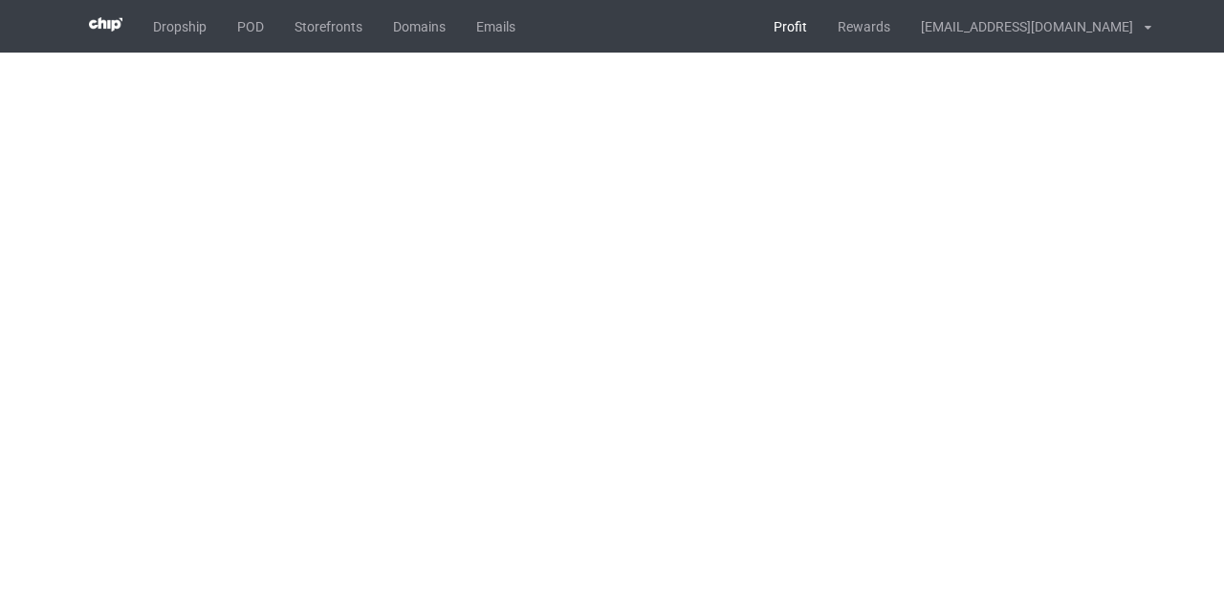
click at [822, 32] on link "Profit" at bounding box center [790, 26] width 64 height 53
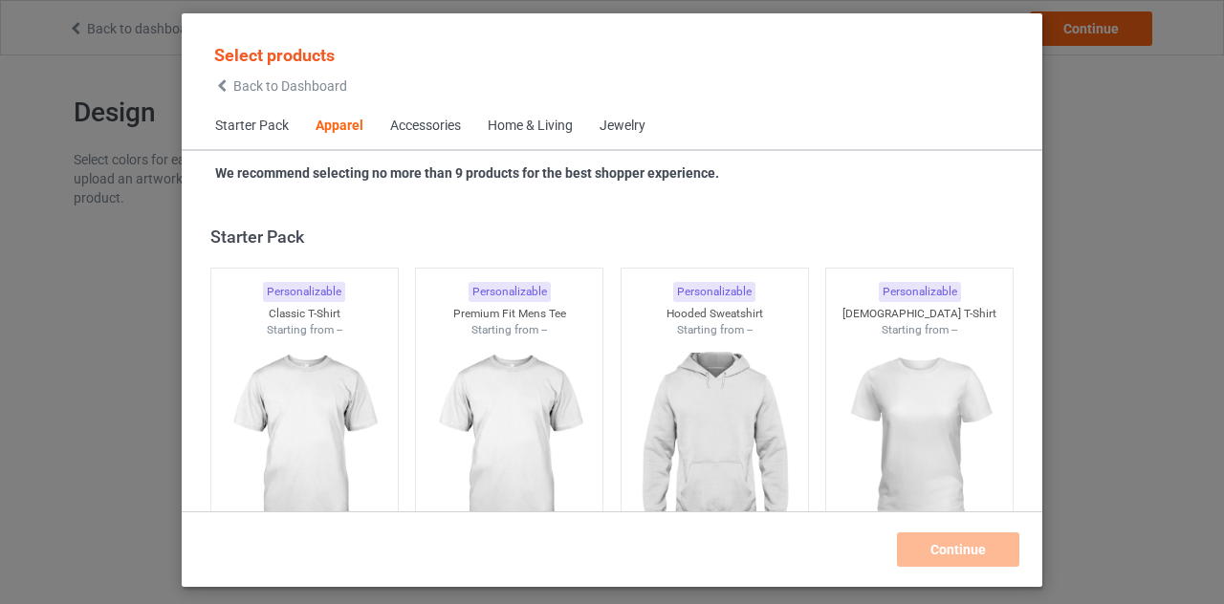
scroll to position [712, 0]
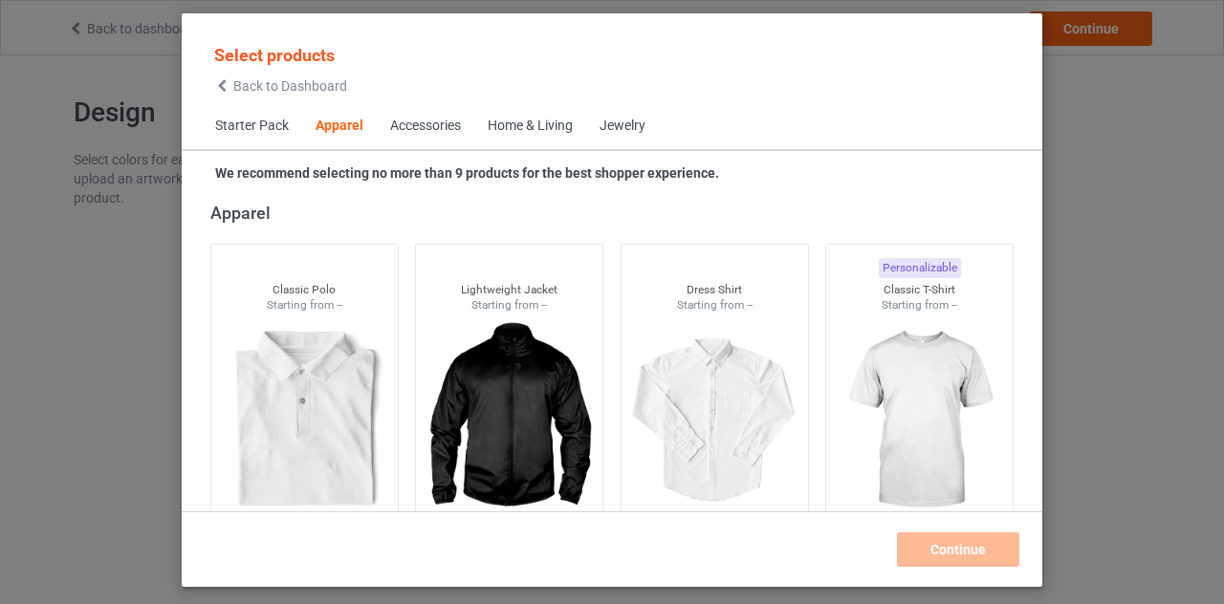
click at [230, 81] on div "Back to Dashboard" at bounding box center [280, 85] width 133 height 13
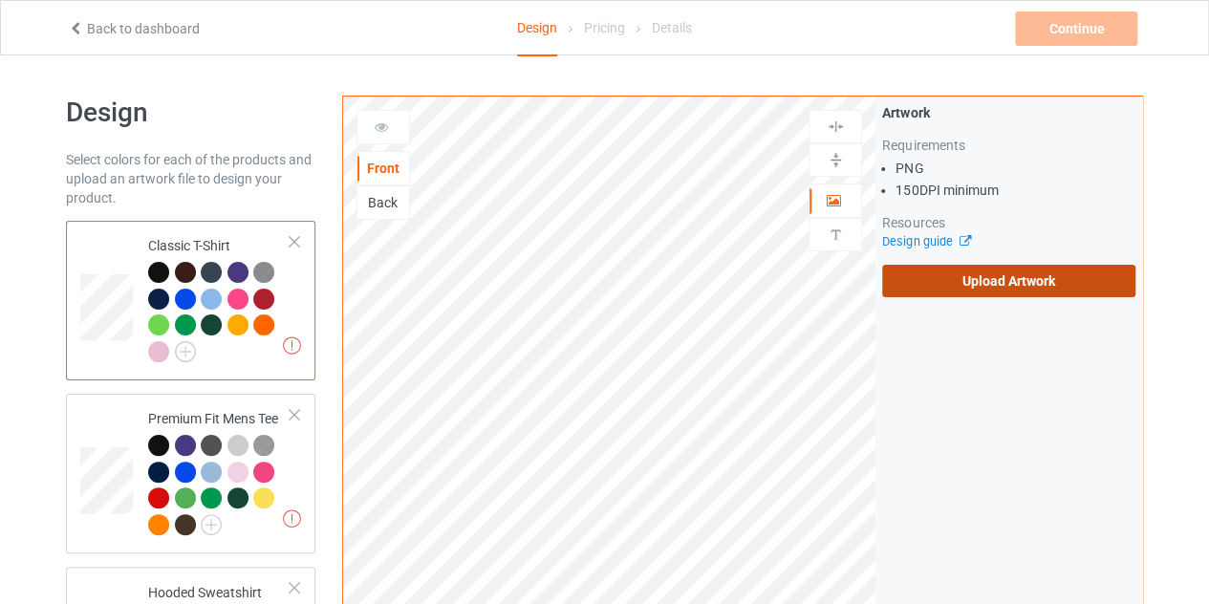
click at [964, 271] on label "Upload Artwork" at bounding box center [1008, 281] width 253 height 33
click at [0, 0] on input "Upload Artwork" at bounding box center [0, 0] width 0 height 0
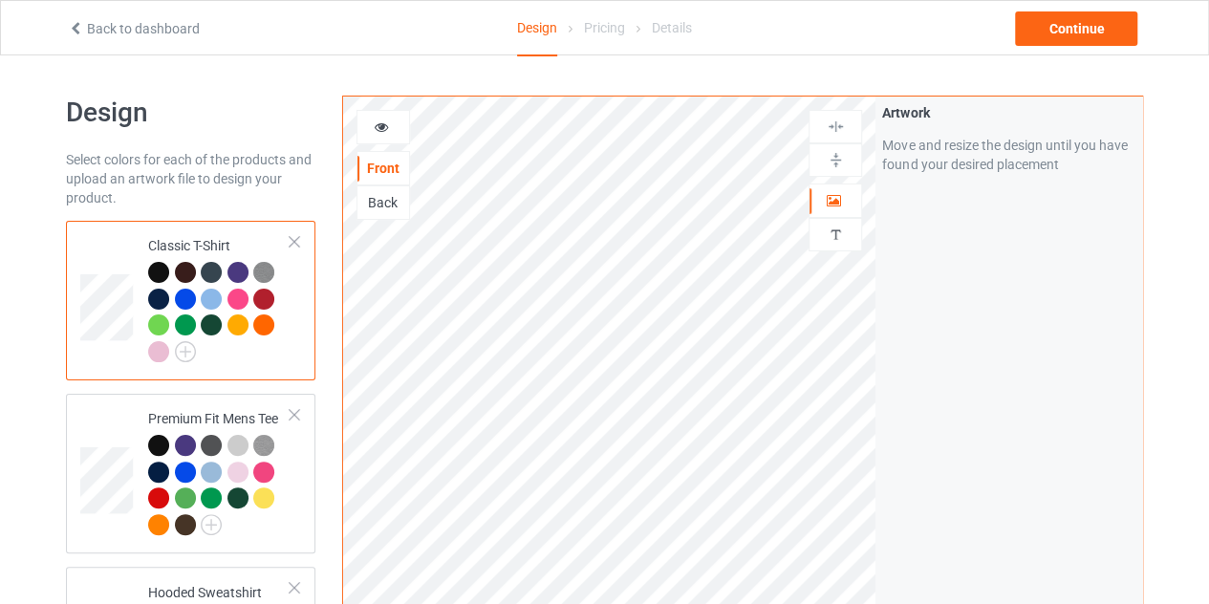
click at [73, 23] on icon at bounding box center [76, 25] width 16 height 13
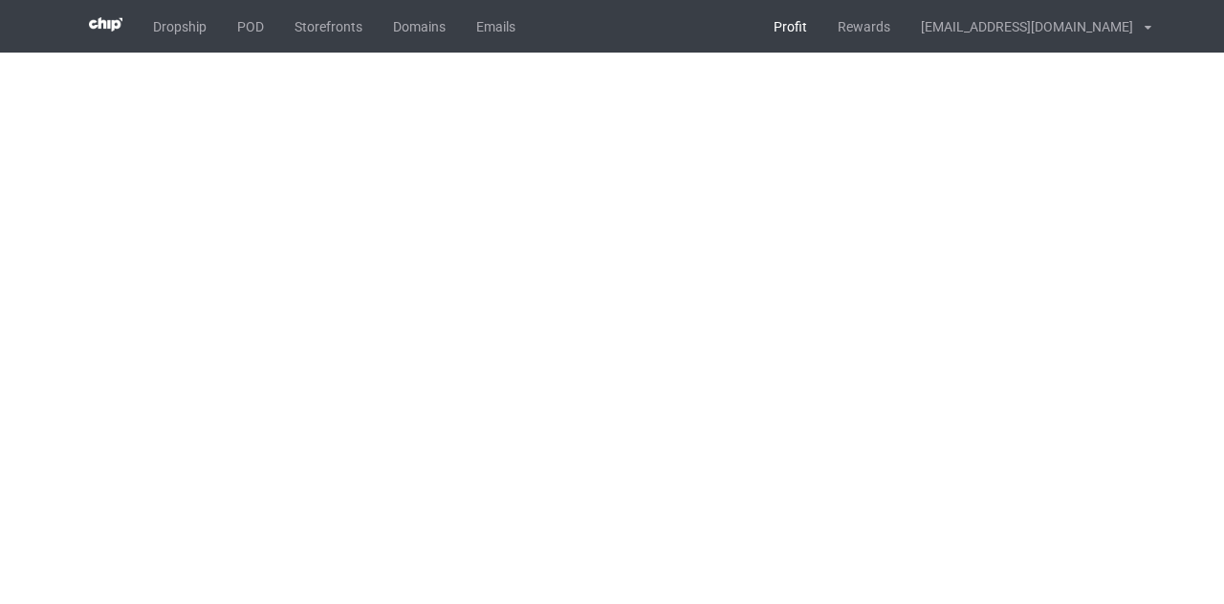
click at [822, 21] on link "Profit" at bounding box center [790, 26] width 64 height 53
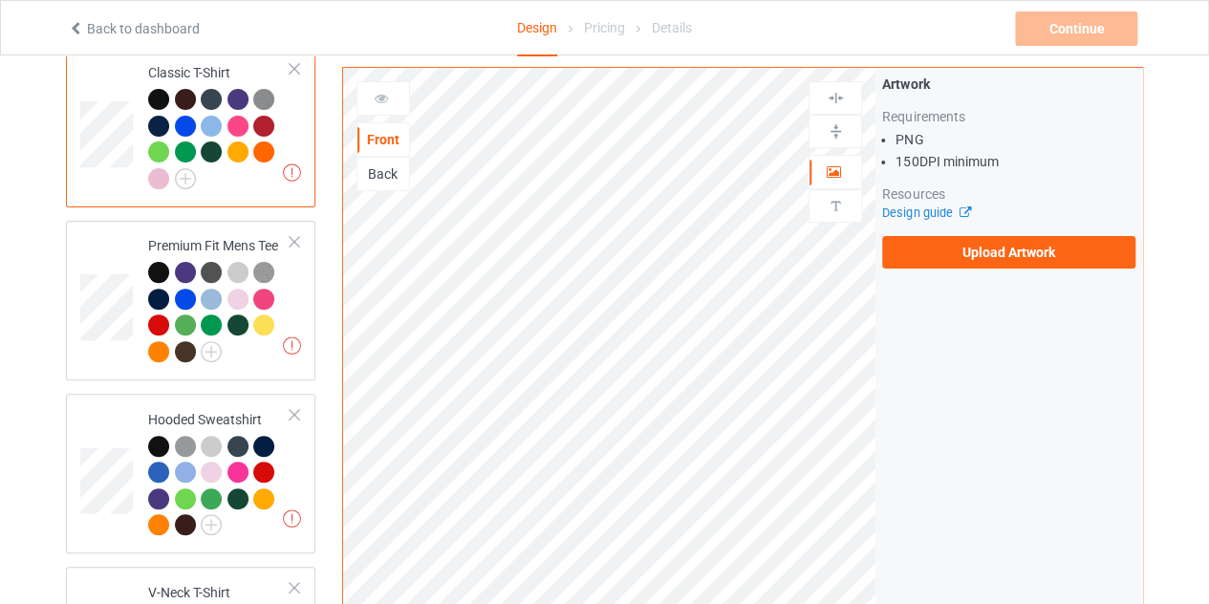
scroll to position [179, 0]
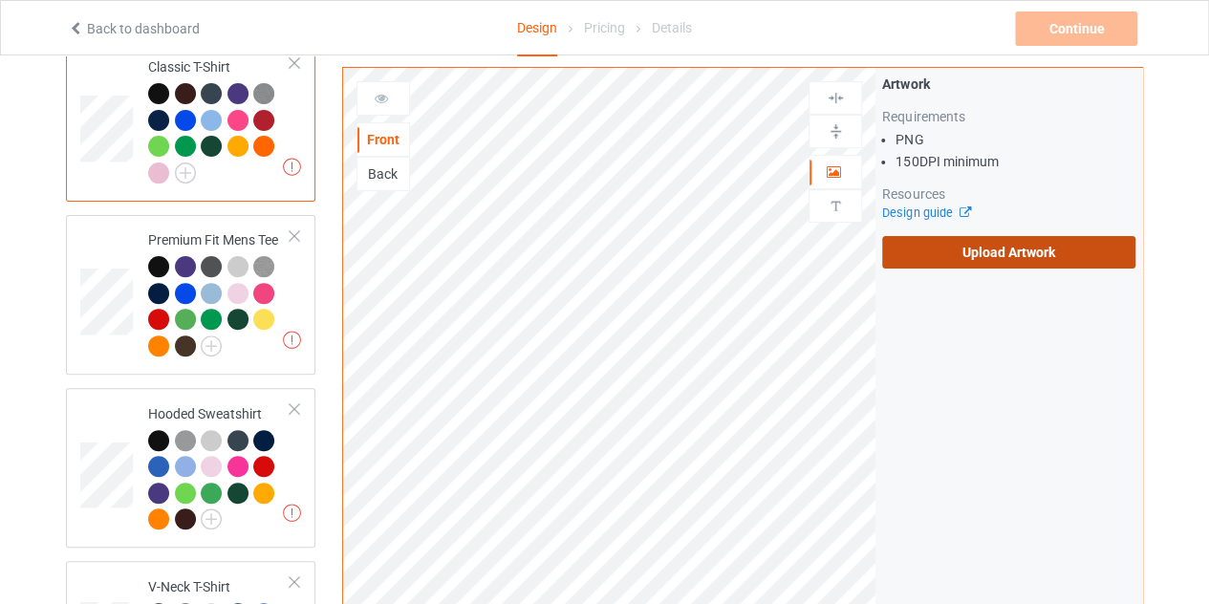
click at [1004, 243] on label "Upload Artwork" at bounding box center [1008, 252] width 253 height 33
click at [0, 0] on input "Upload Artwork" at bounding box center [0, 0] width 0 height 0
click at [1043, 242] on label "Upload Artwork" at bounding box center [1008, 252] width 253 height 33
click at [0, 0] on input "Upload Artwork" at bounding box center [0, 0] width 0 height 0
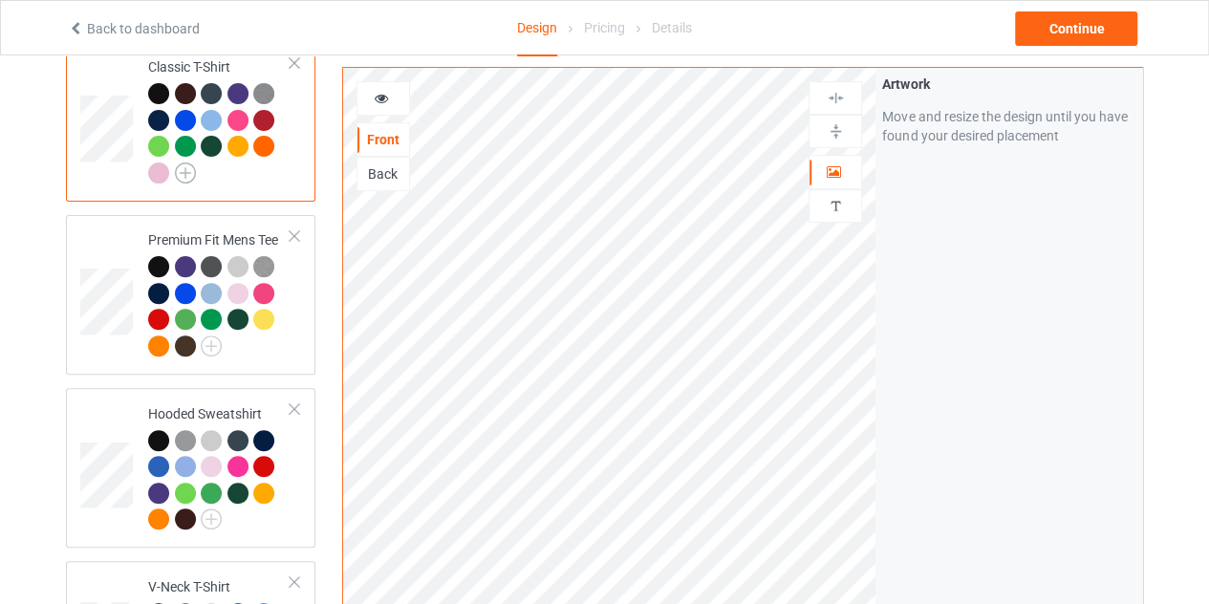
click at [180, 171] on img at bounding box center [185, 173] width 21 height 21
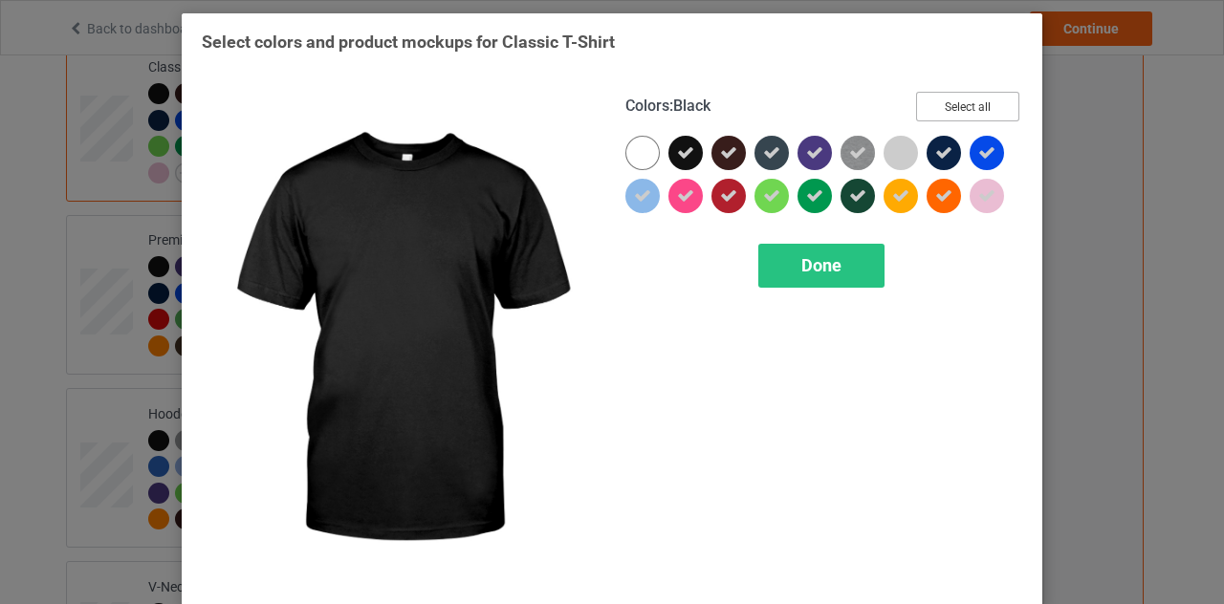
click at [969, 119] on button "Select all" at bounding box center [967, 107] width 103 height 30
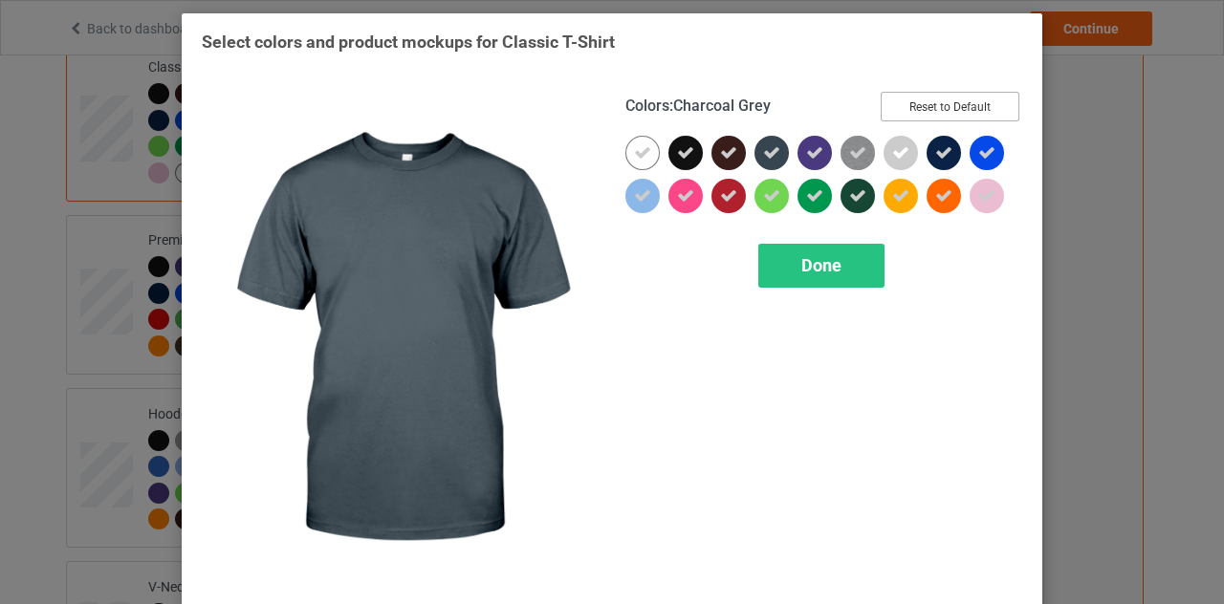
click at [939, 108] on button "Reset to Default" at bounding box center [950, 107] width 139 height 30
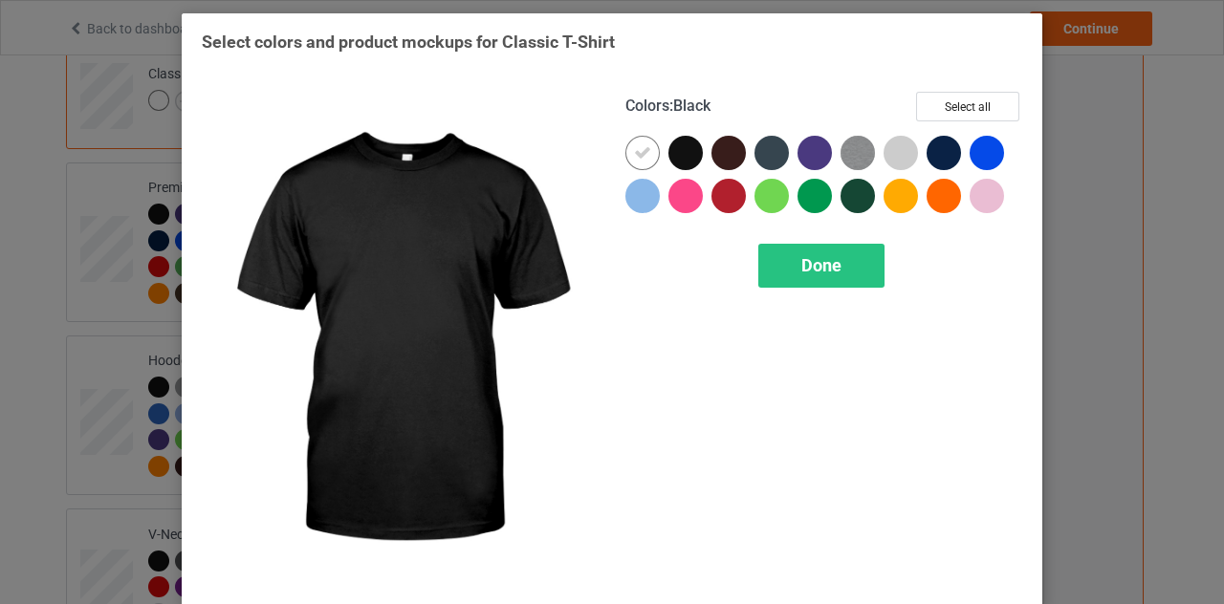
click at [668, 161] on div at bounding box center [685, 153] width 34 height 34
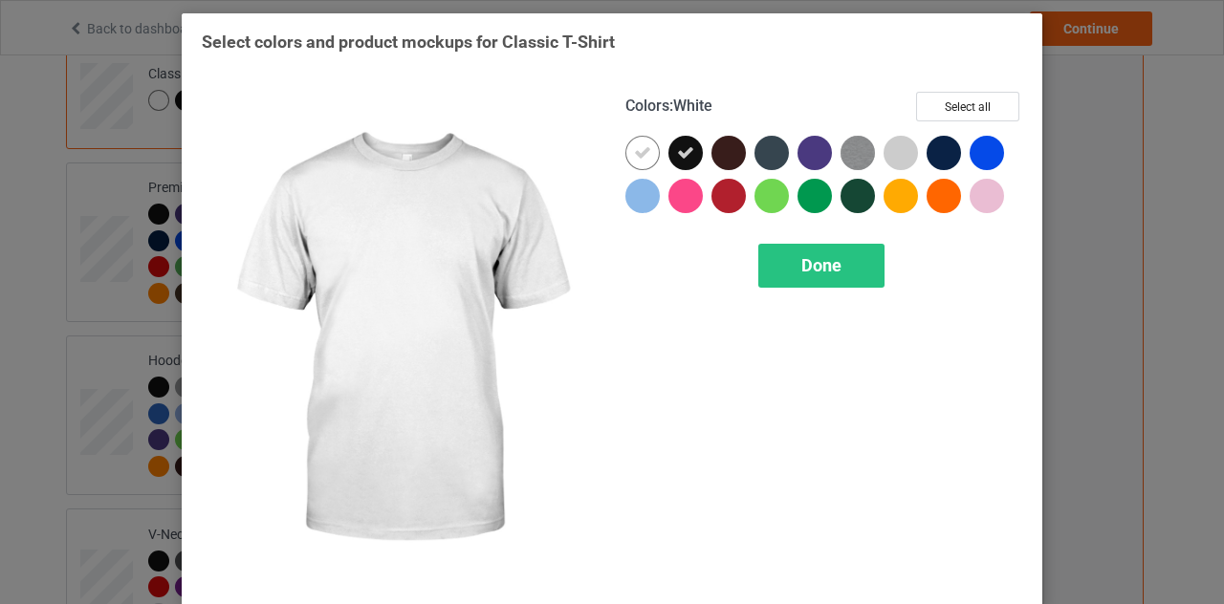
click at [642, 154] on icon at bounding box center [642, 152] width 17 height 17
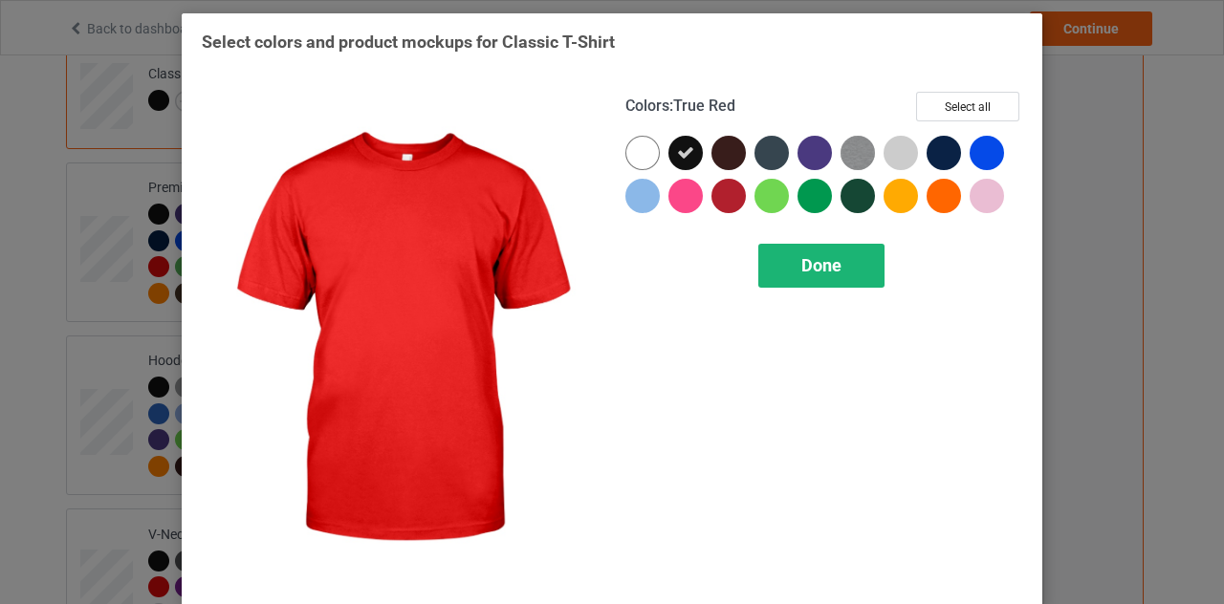
click at [792, 257] on div "Done" at bounding box center [821, 266] width 126 height 44
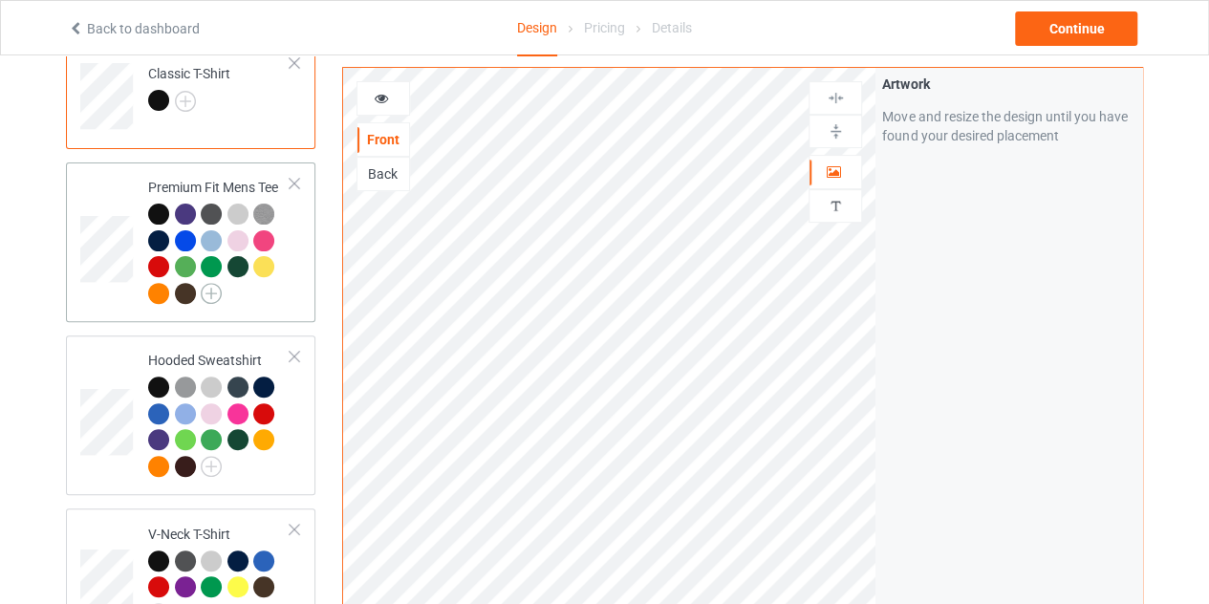
click at [216, 289] on img at bounding box center [211, 293] width 21 height 21
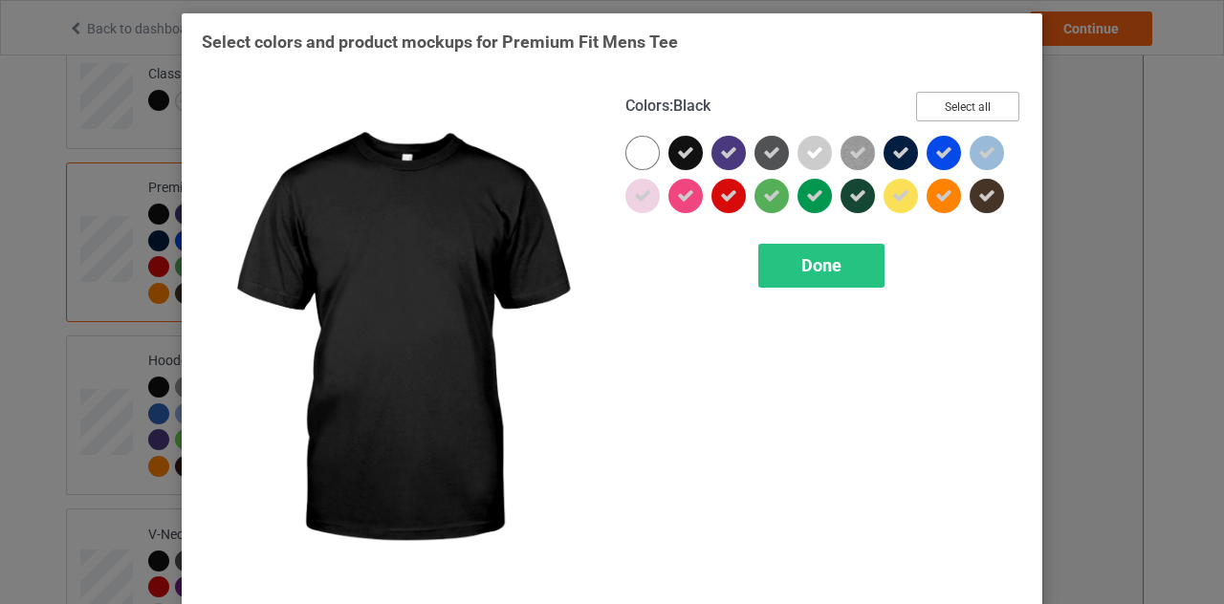
click at [955, 114] on button "Select all" at bounding box center [967, 107] width 103 height 30
click at [955, 114] on button "Reset to Default" at bounding box center [950, 107] width 139 height 30
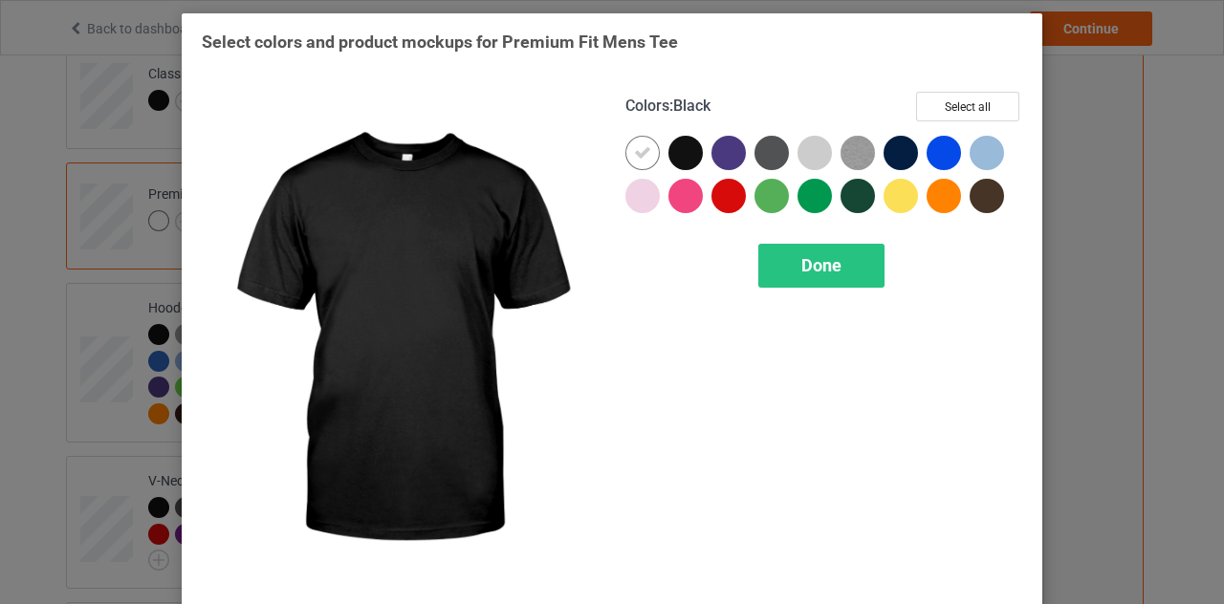
click at [688, 160] on div at bounding box center [685, 153] width 34 height 34
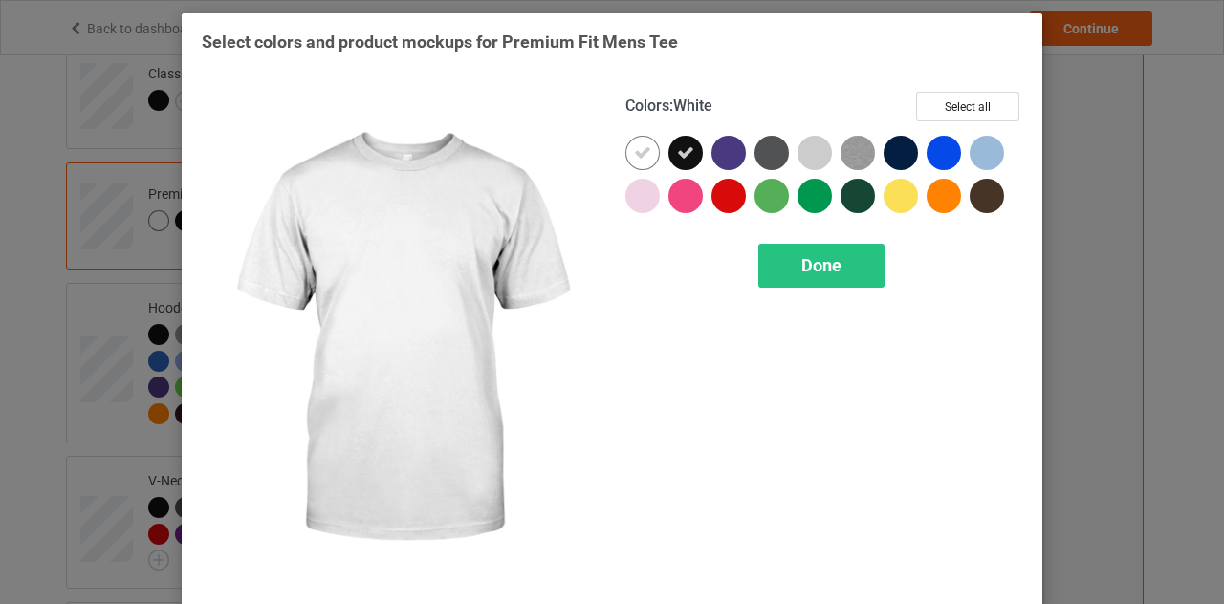
click at [642, 151] on icon at bounding box center [642, 152] width 17 height 17
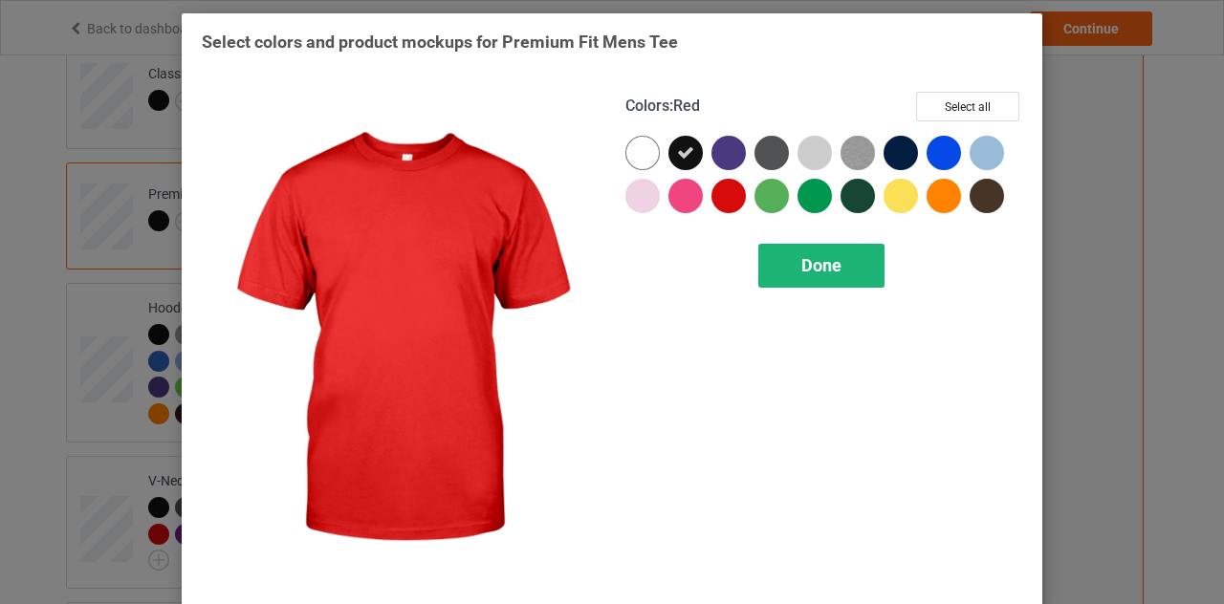
click at [792, 244] on div "Done" at bounding box center [821, 266] width 126 height 44
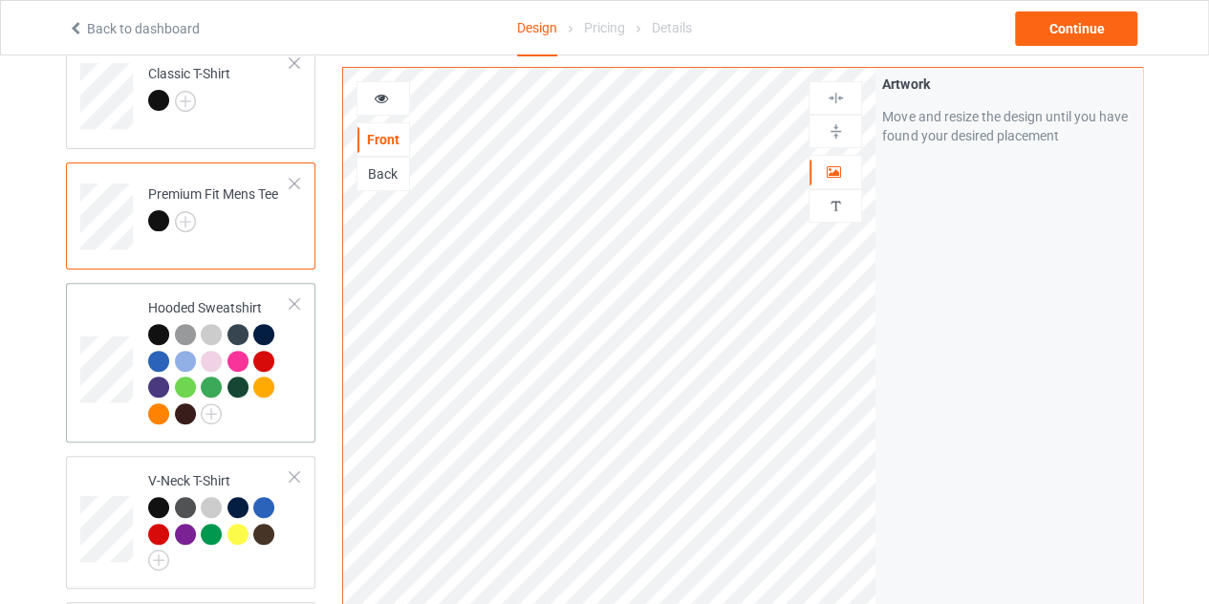
scroll to position [238, 0]
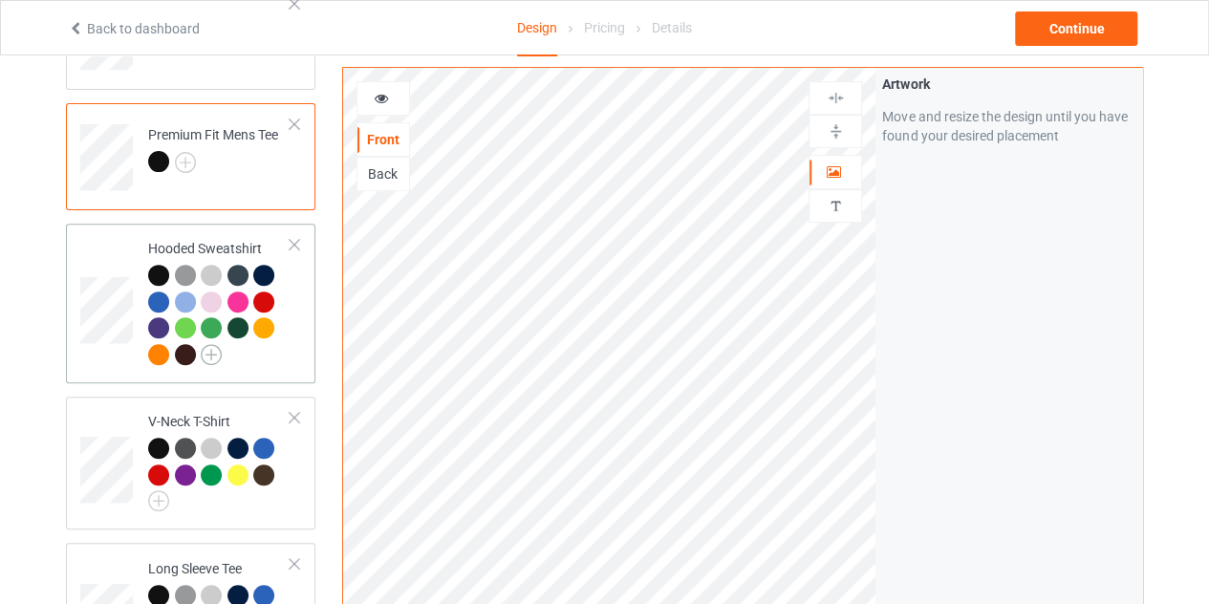
click at [217, 351] on img at bounding box center [211, 354] width 21 height 21
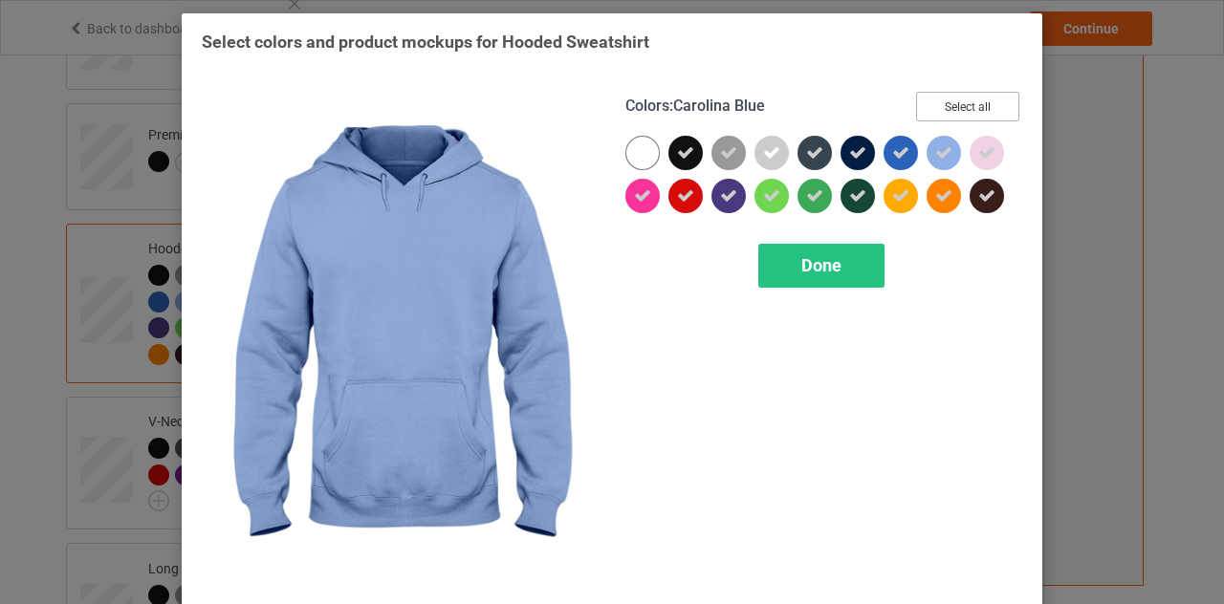
click at [945, 113] on button "Select all" at bounding box center [967, 107] width 103 height 30
click at [945, 113] on button "Reset to Default" at bounding box center [950, 107] width 139 height 30
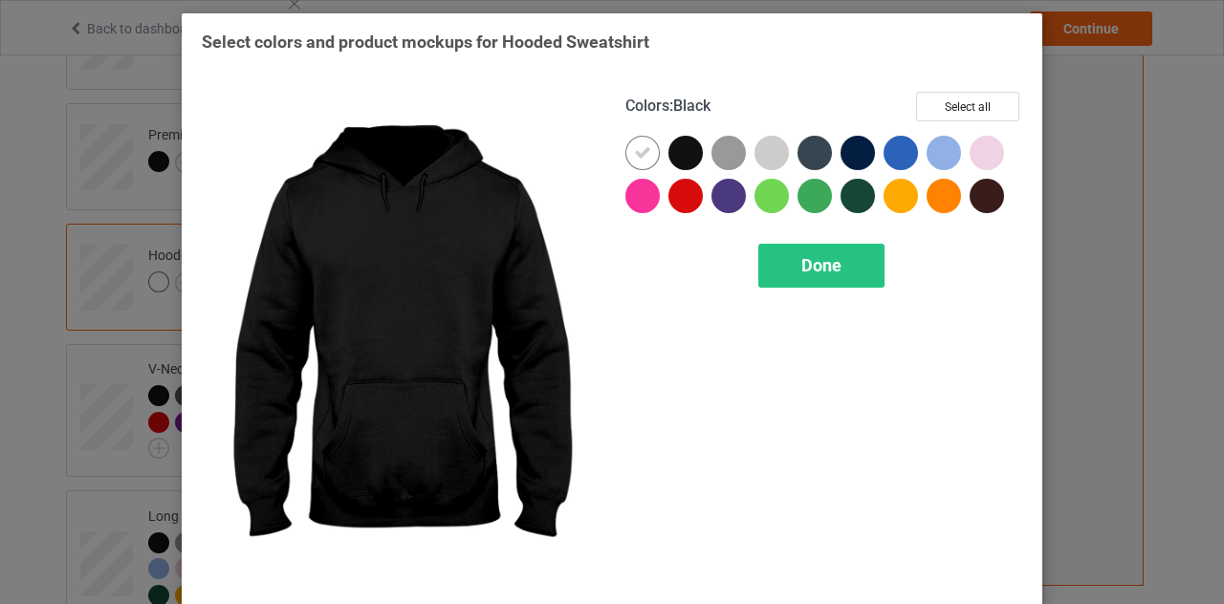
click at [681, 163] on div at bounding box center [685, 153] width 34 height 34
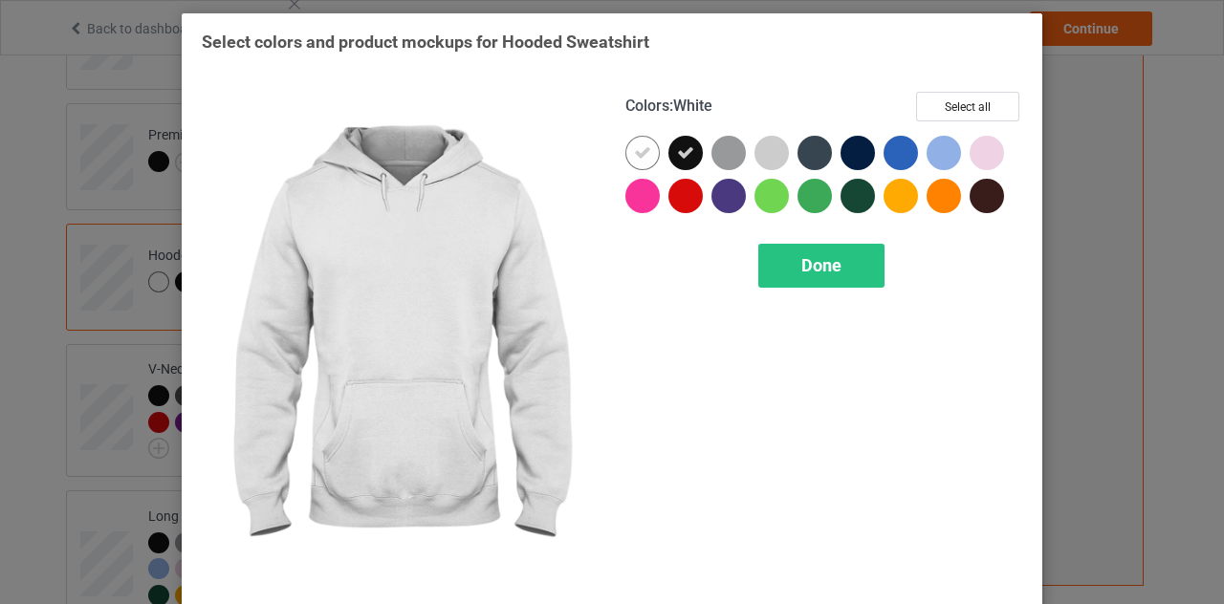
click at [634, 155] on icon at bounding box center [642, 152] width 17 height 17
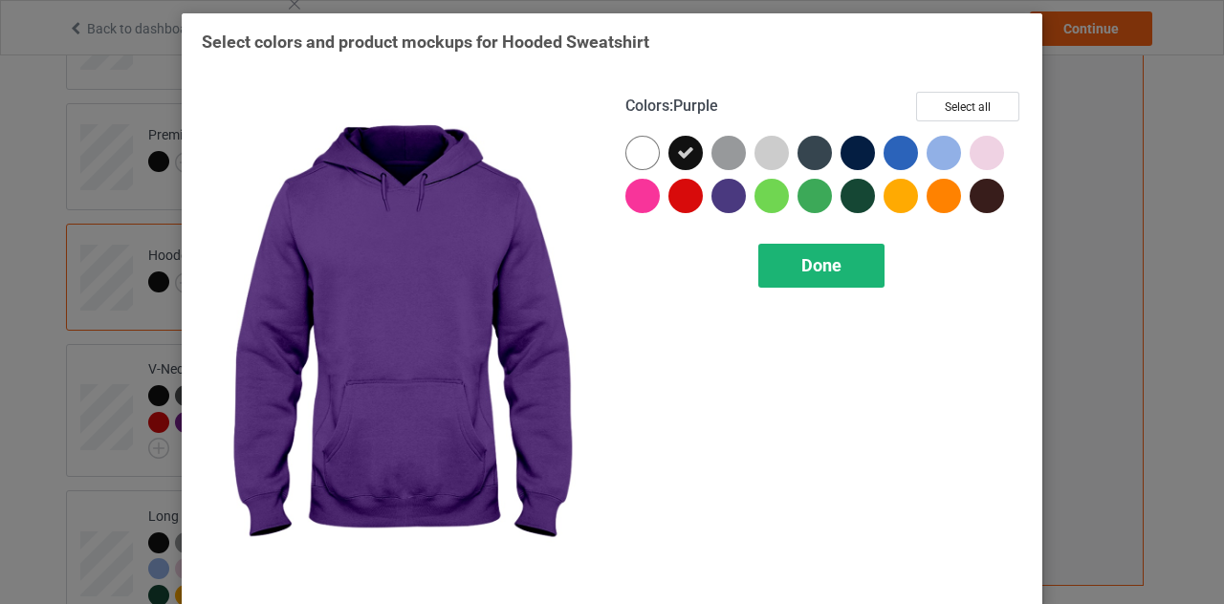
click at [801, 255] on span "Done" at bounding box center [821, 265] width 40 height 20
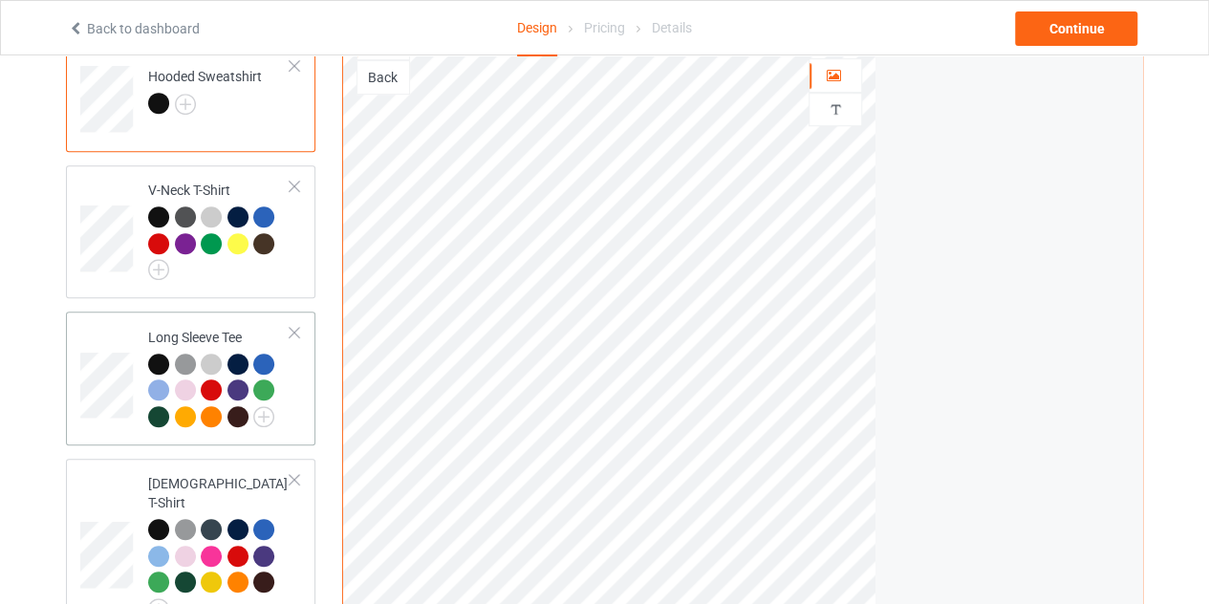
scroll to position [418, 0]
click at [163, 272] on img at bounding box center [158, 268] width 21 height 21
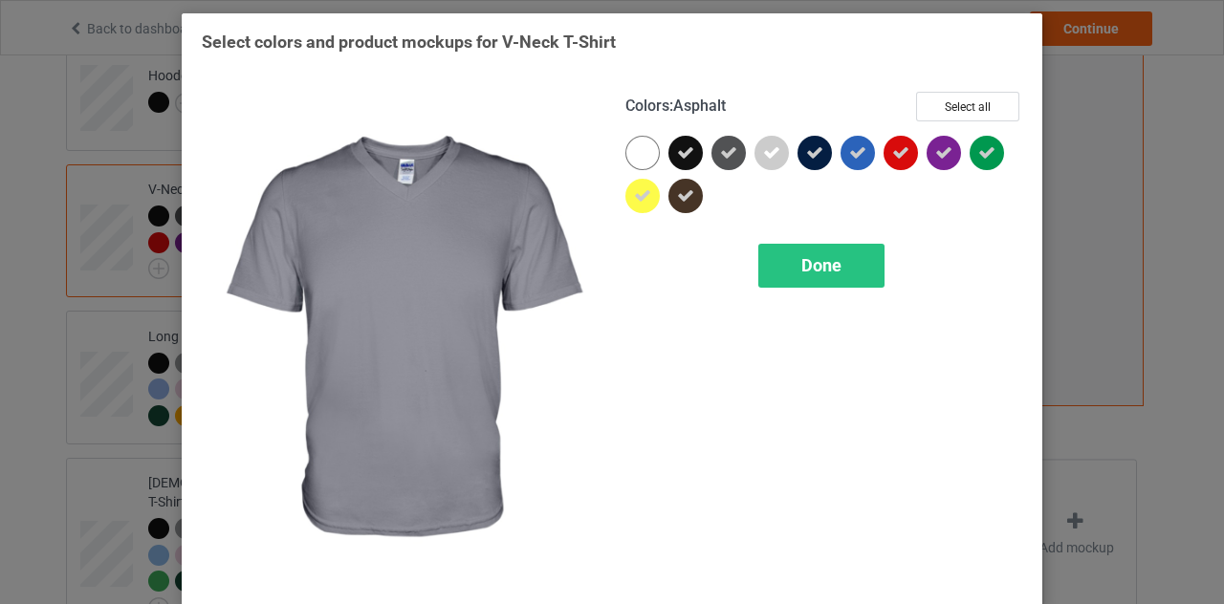
click at [901, 108] on div "Colors : Asphalt Select all" at bounding box center [823, 114] width 397 height 44
click at [946, 106] on button "Select all" at bounding box center [967, 107] width 103 height 30
click at [946, 106] on button "Reset to Default" at bounding box center [950, 107] width 139 height 30
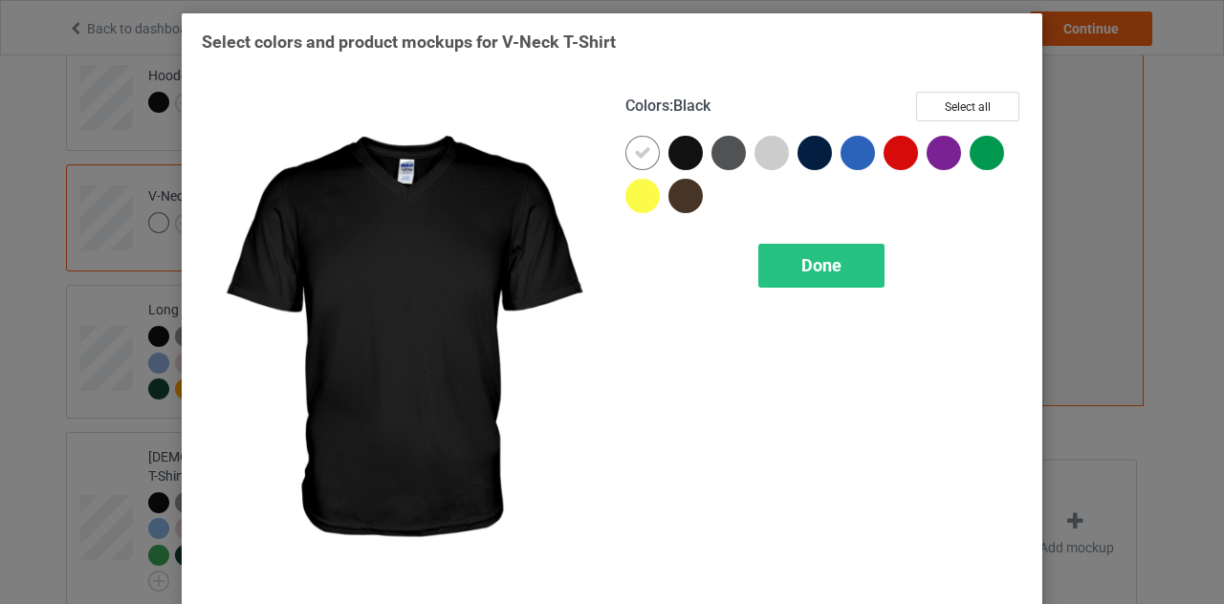
click at [675, 156] on div at bounding box center [685, 153] width 34 height 34
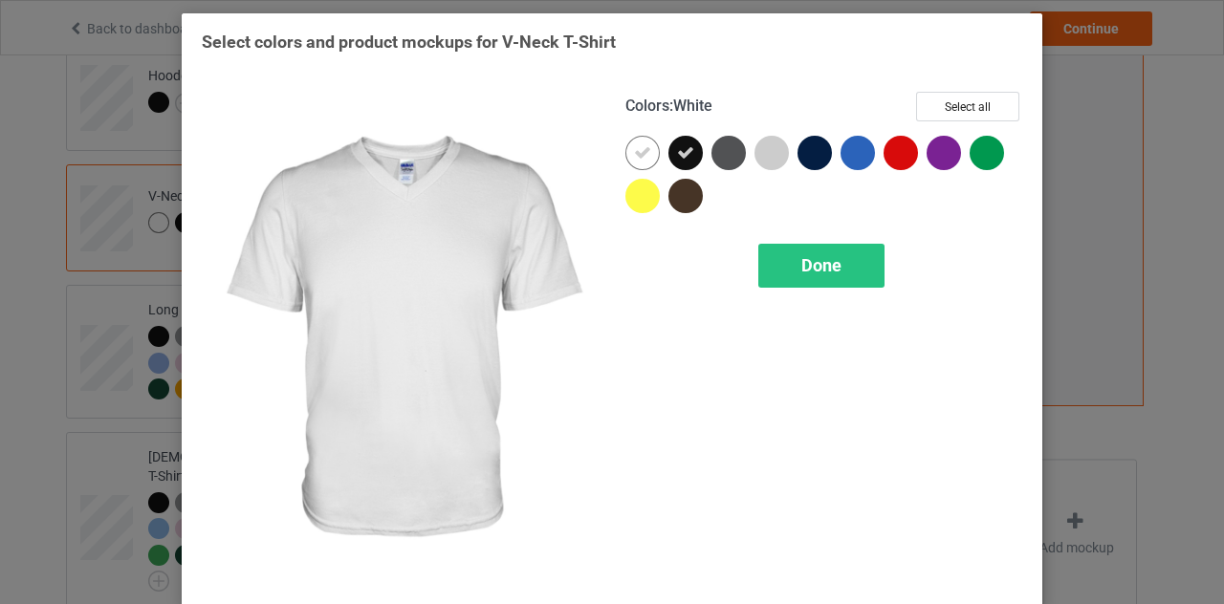
click at [652, 151] on div at bounding box center [642, 153] width 34 height 34
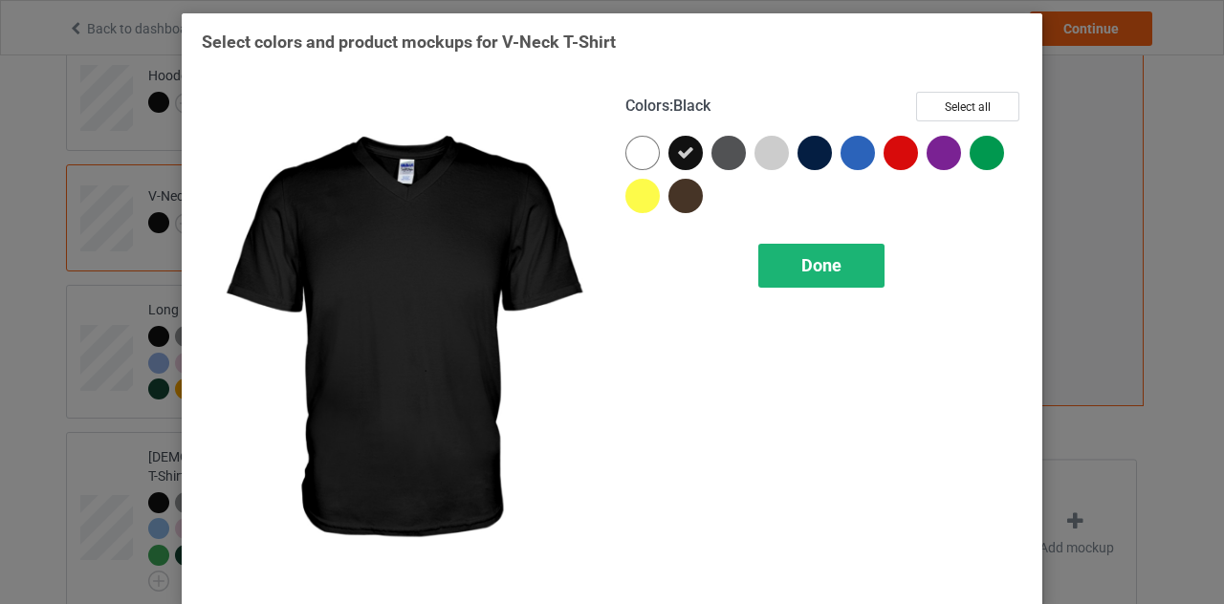
click at [815, 258] on span "Done" at bounding box center [821, 265] width 40 height 20
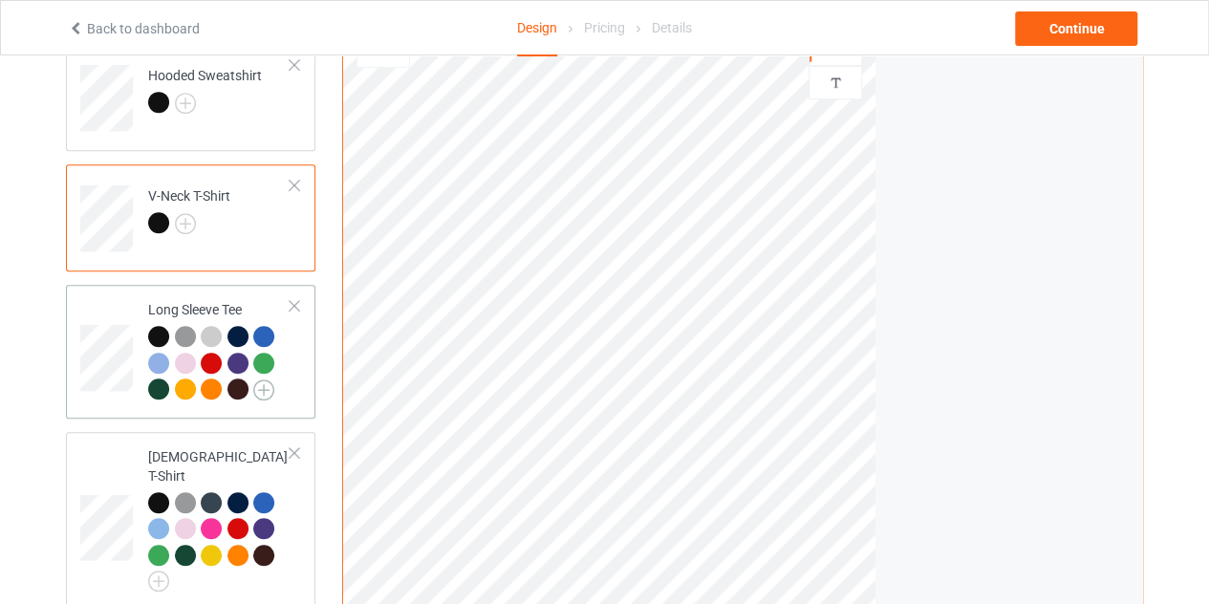
click at [258, 385] on img at bounding box center [263, 390] width 21 height 21
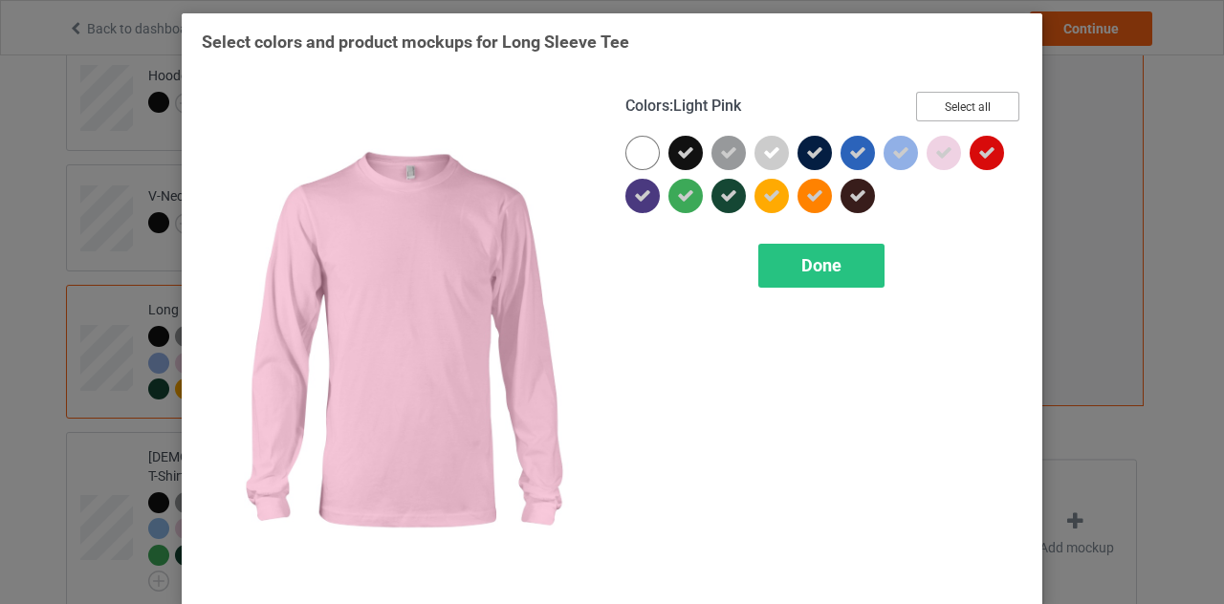
click at [969, 105] on button "Select all" at bounding box center [967, 107] width 103 height 30
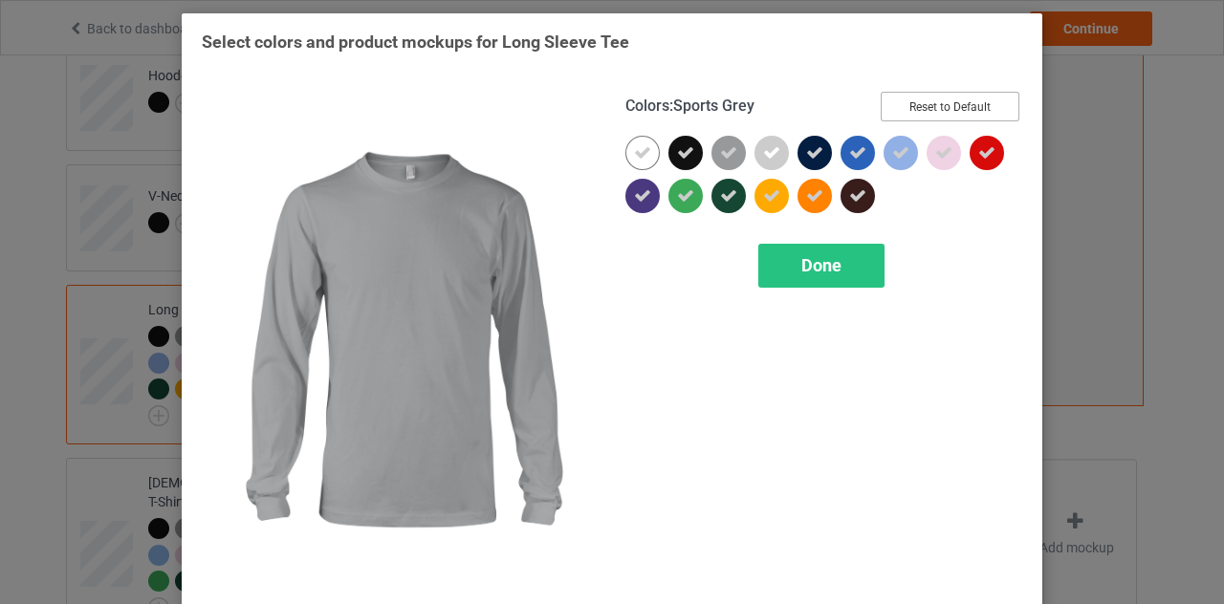
click at [922, 95] on button "Reset to Default" at bounding box center [950, 107] width 139 height 30
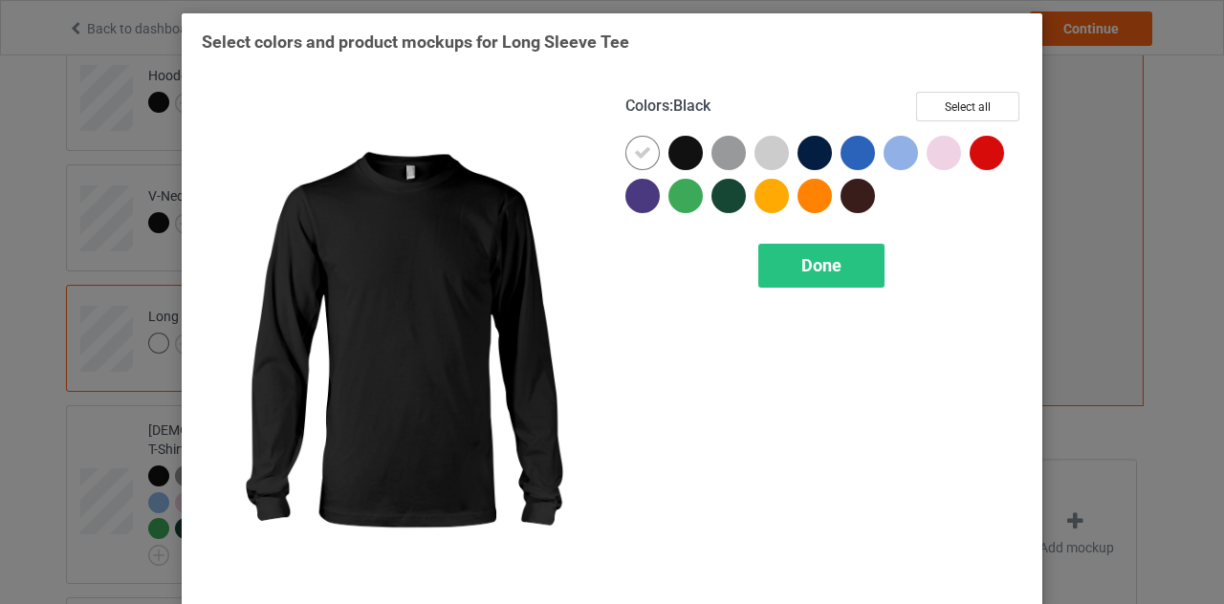
click at [677, 159] on div at bounding box center [685, 153] width 34 height 34
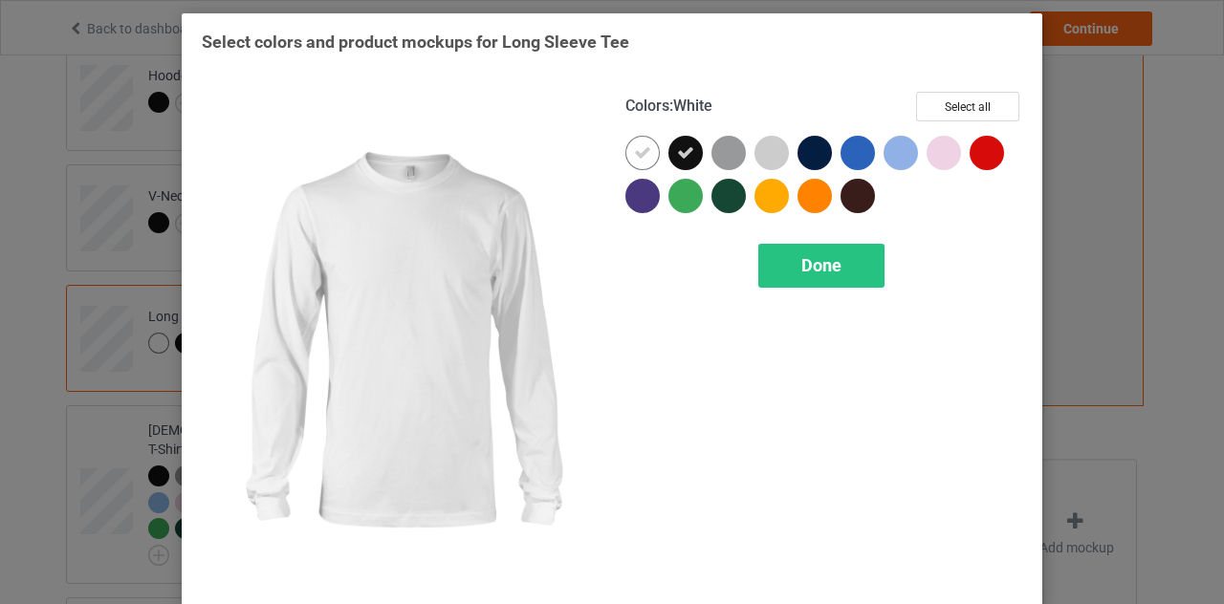
click at [616, 148] on div "Colors : White Select all Done" at bounding box center [824, 339] width 424 height 523
click at [625, 148] on div at bounding box center [642, 153] width 34 height 34
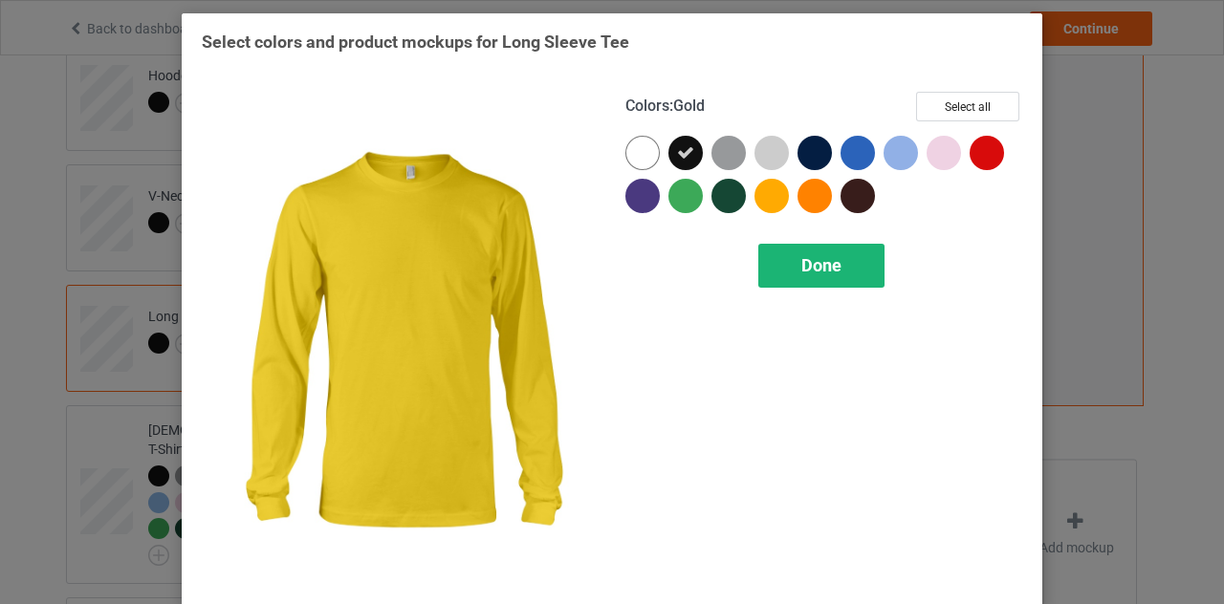
click at [807, 259] on span "Done" at bounding box center [821, 265] width 40 height 20
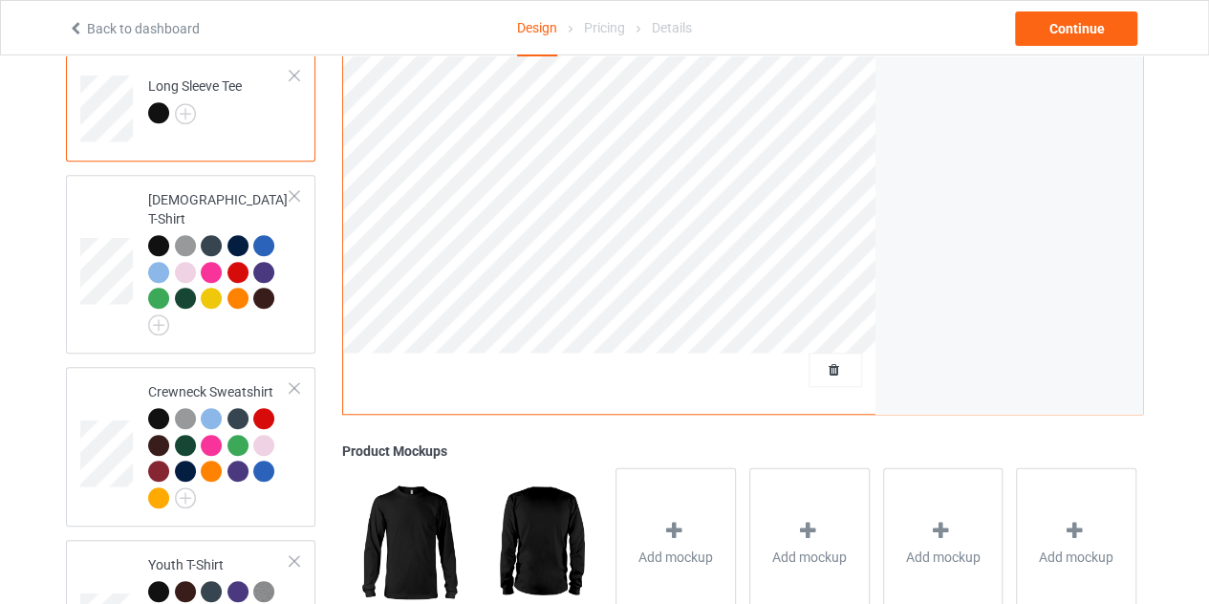
scroll to position [674, 0]
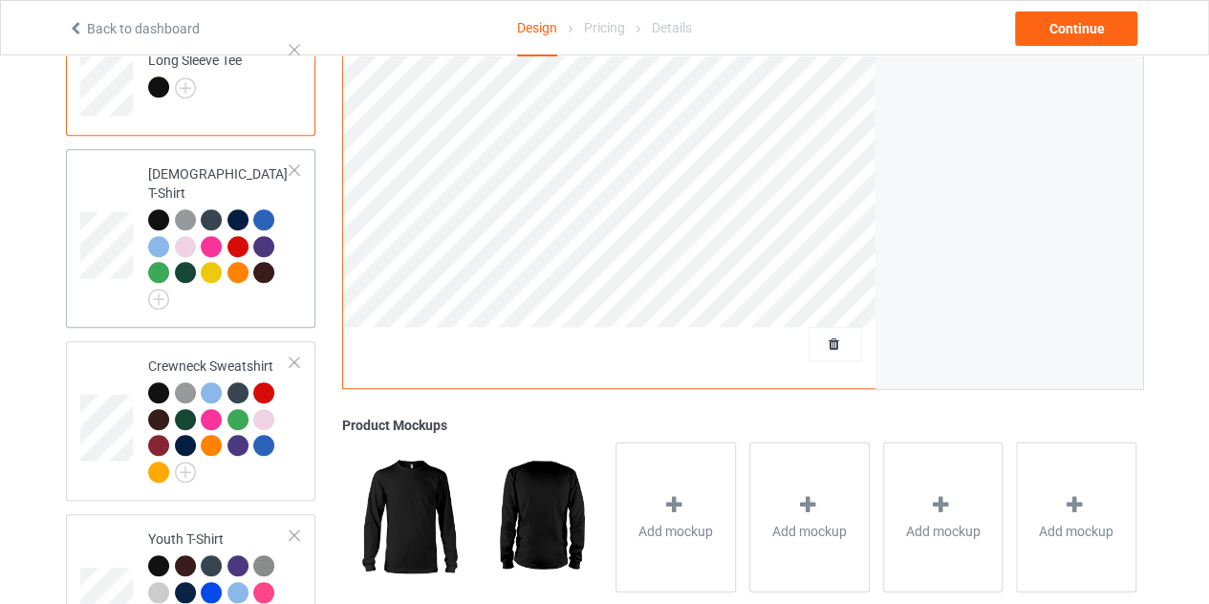
click at [169, 279] on div at bounding box center [219, 259] width 142 height 100
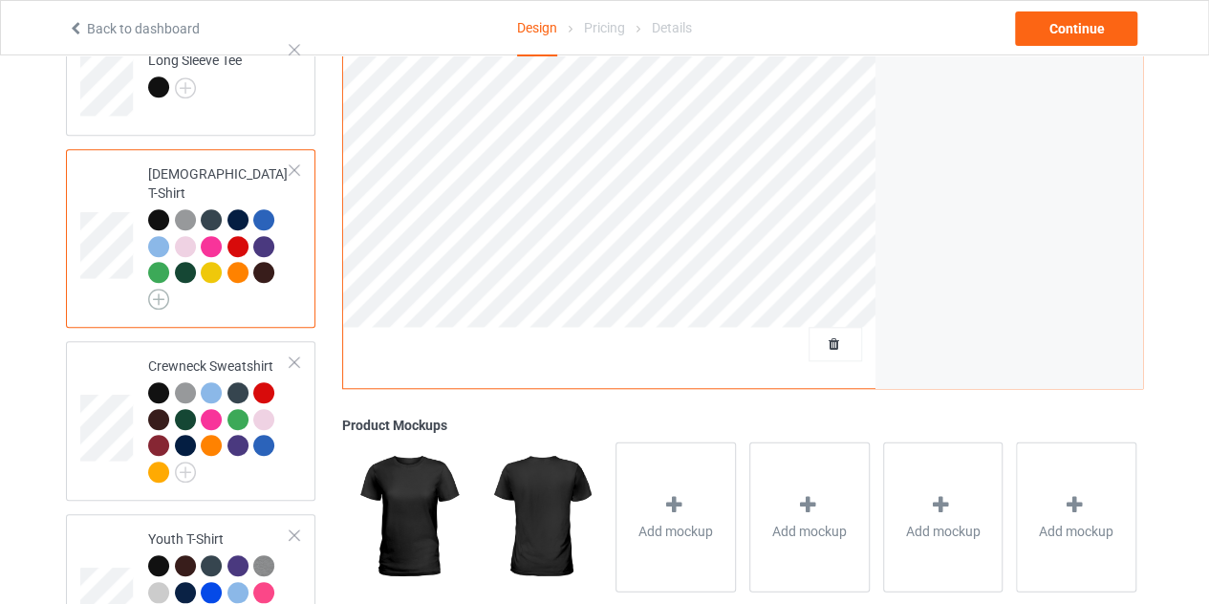
click at [159, 289] on img at bounding box center [158, 299] width 21 height 21
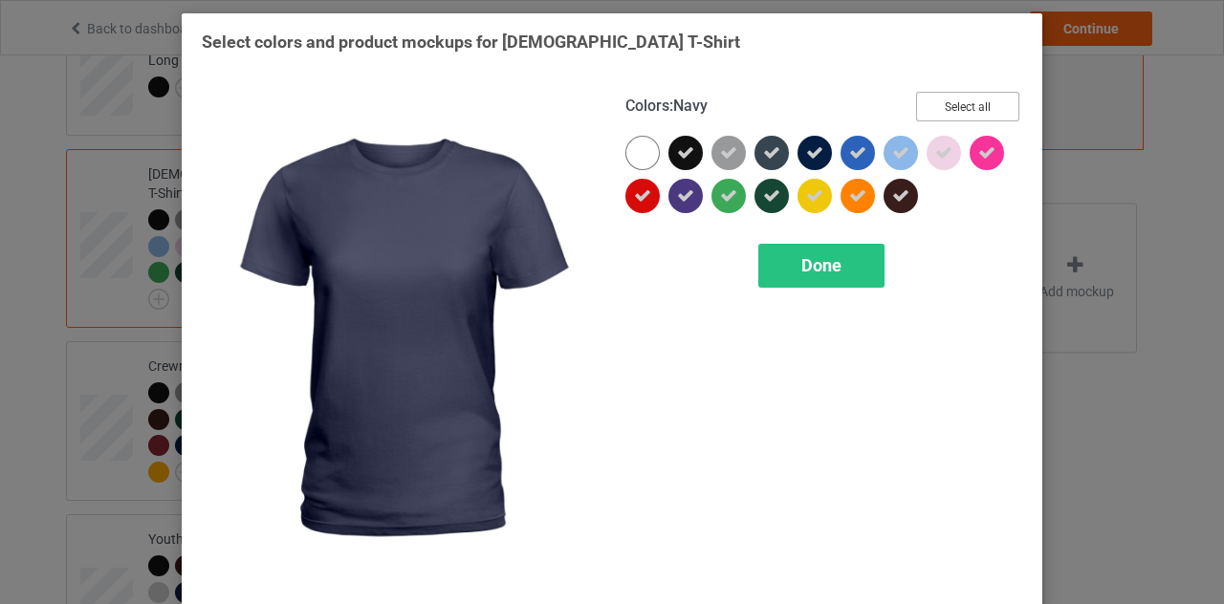
click at [968, 98] on button "Select all" at bounding box center [967, 107] width 103 height 30
click at [968, 98] on button "Reset to Default" at bounding box center [950, 107] width 139 height 30
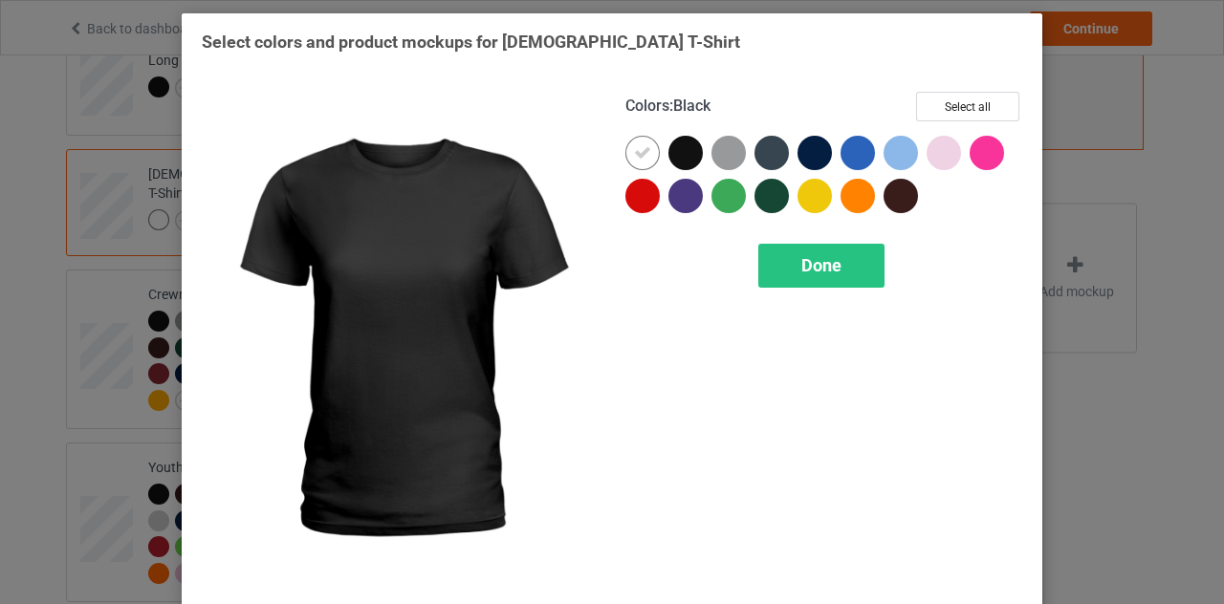
click at [675, 151] on div at bounding box center [685, 153] width 34 height 34
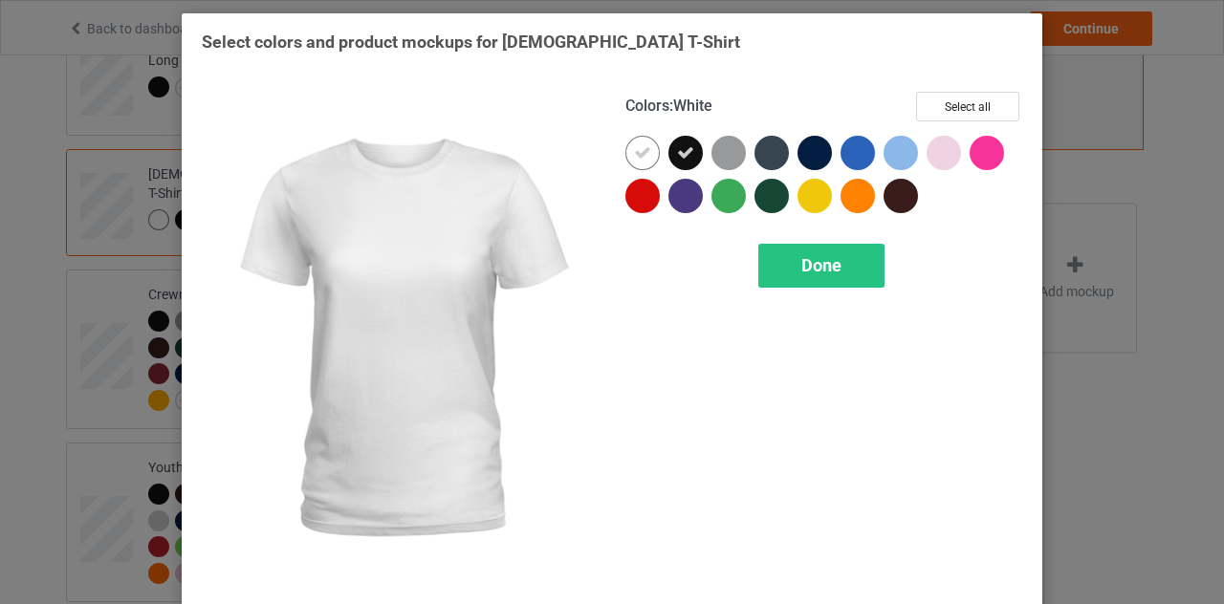
click at [639, 152] on icon at bounding box center [642, 152] width 17 height 17
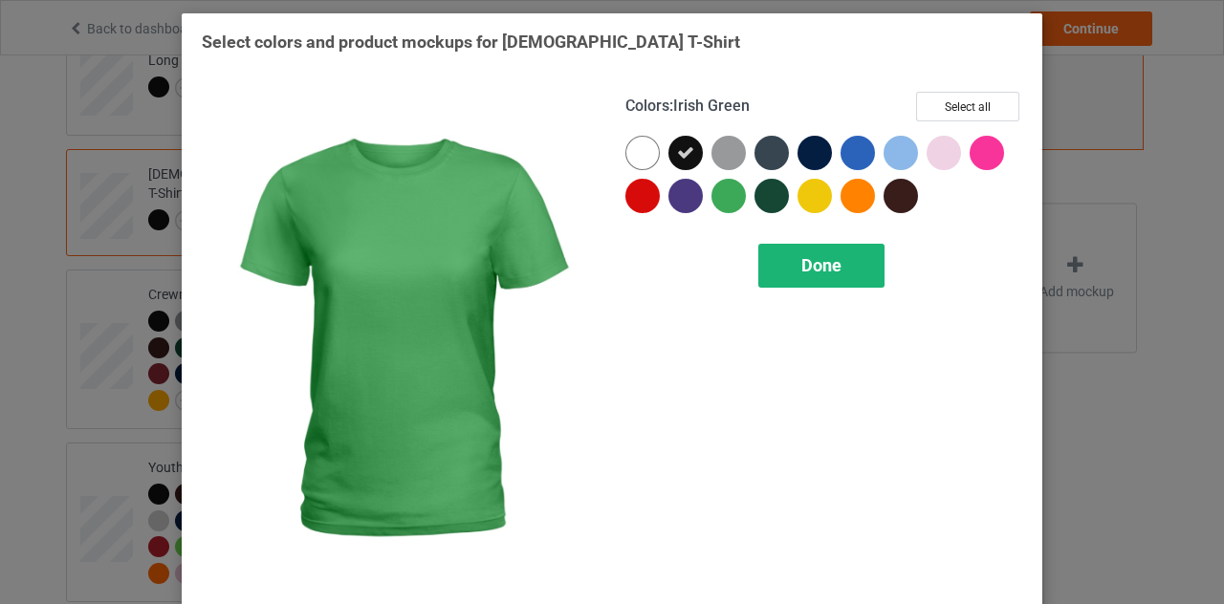
click at [794, 249] on div "Done" at bounding box center [821, 266] width 126 height 44
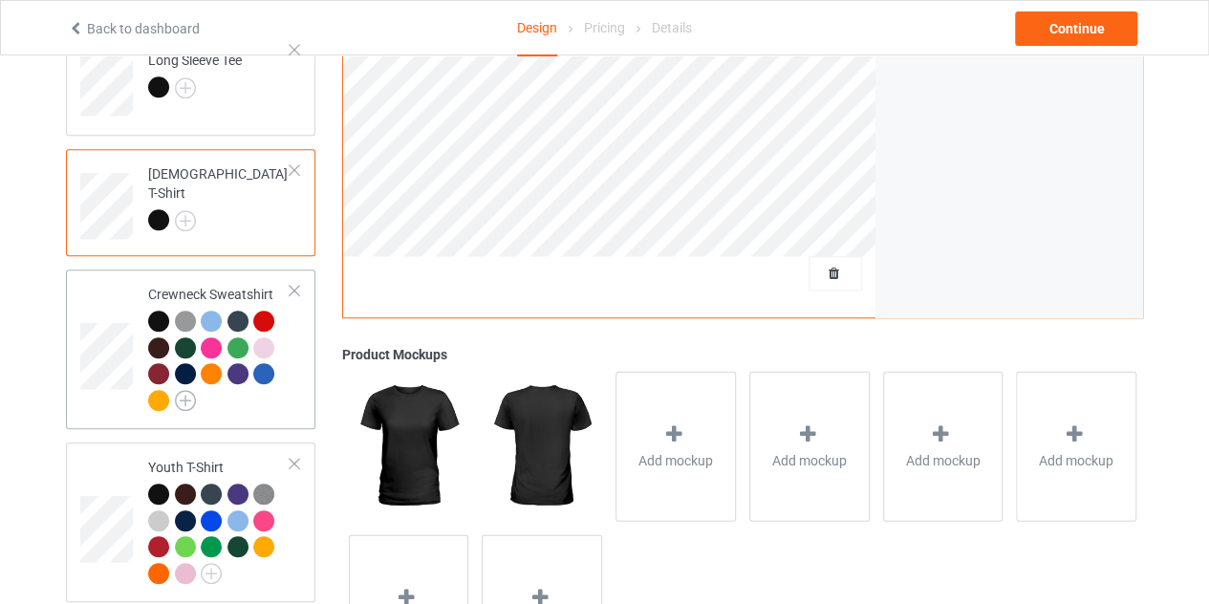
click at [187, 391] on img at bounding box center [185, 400] width 21 height 21
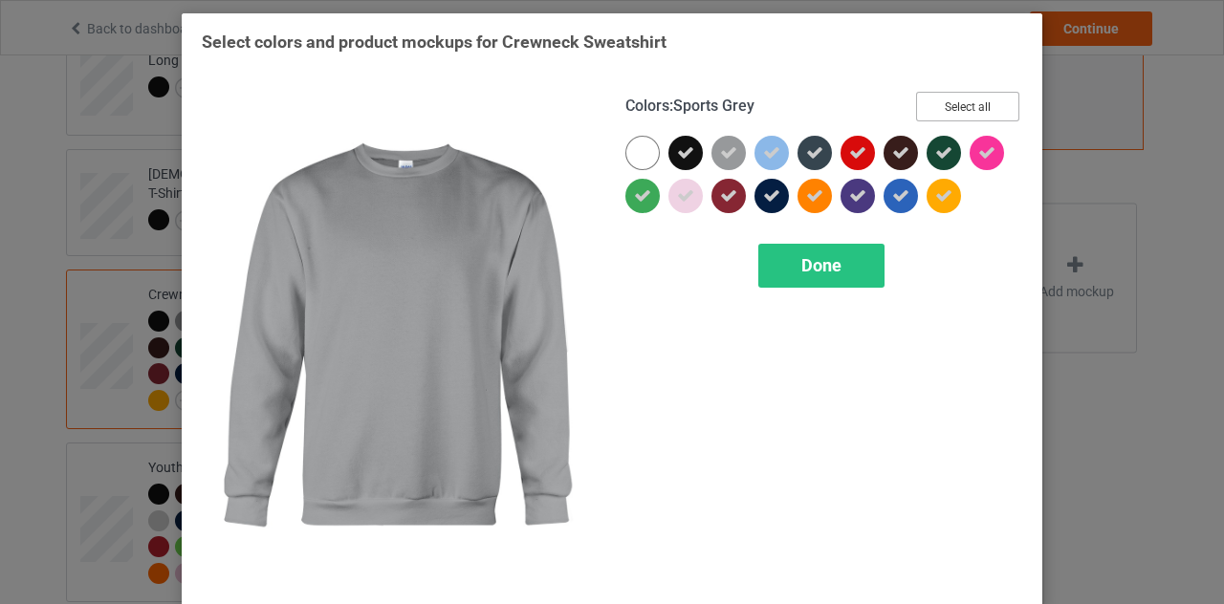
click at [929, 102] on button "Select all" at bounding box center [967, 107] width 103 height 30
click at [904, 114] on button "Reset to Default" at bounding box center [950, 107] width 139 height 30
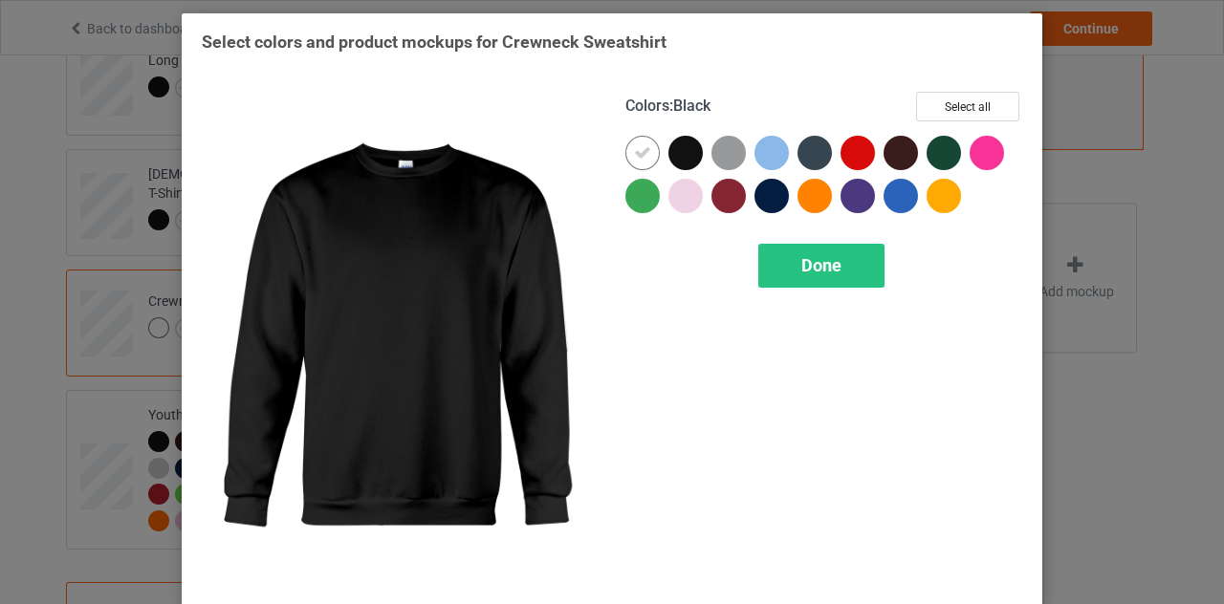
click at [681, 154] on div at bounding box center [685, 153] width 34 height 34
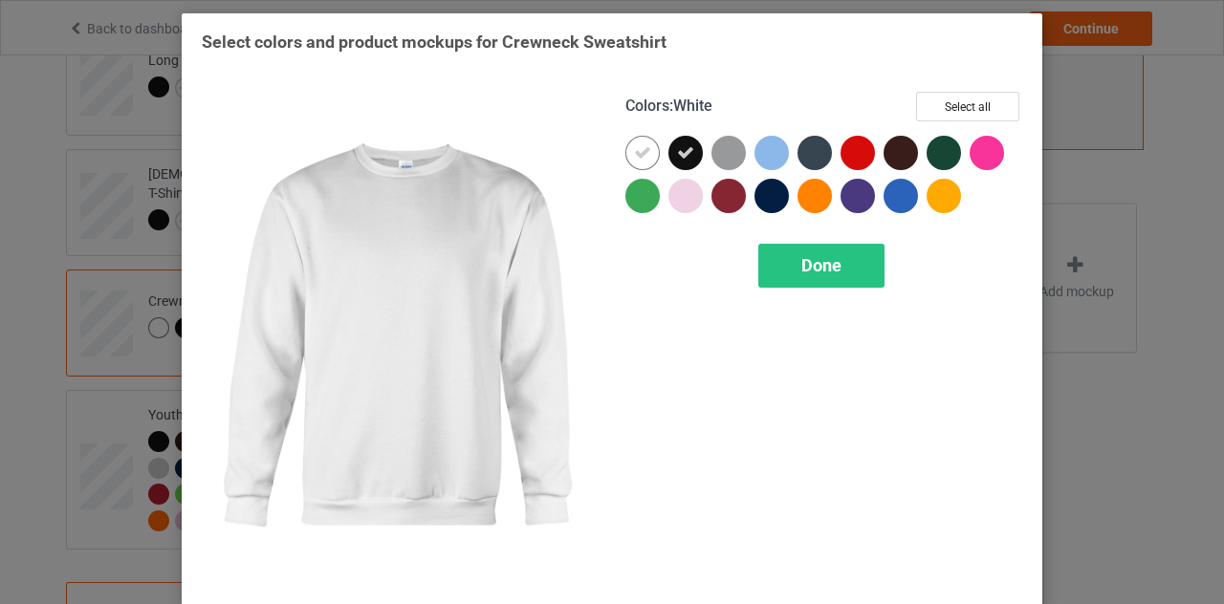
click at [641, 157] on icon at bounding box center [642, 152] width 17 height 17
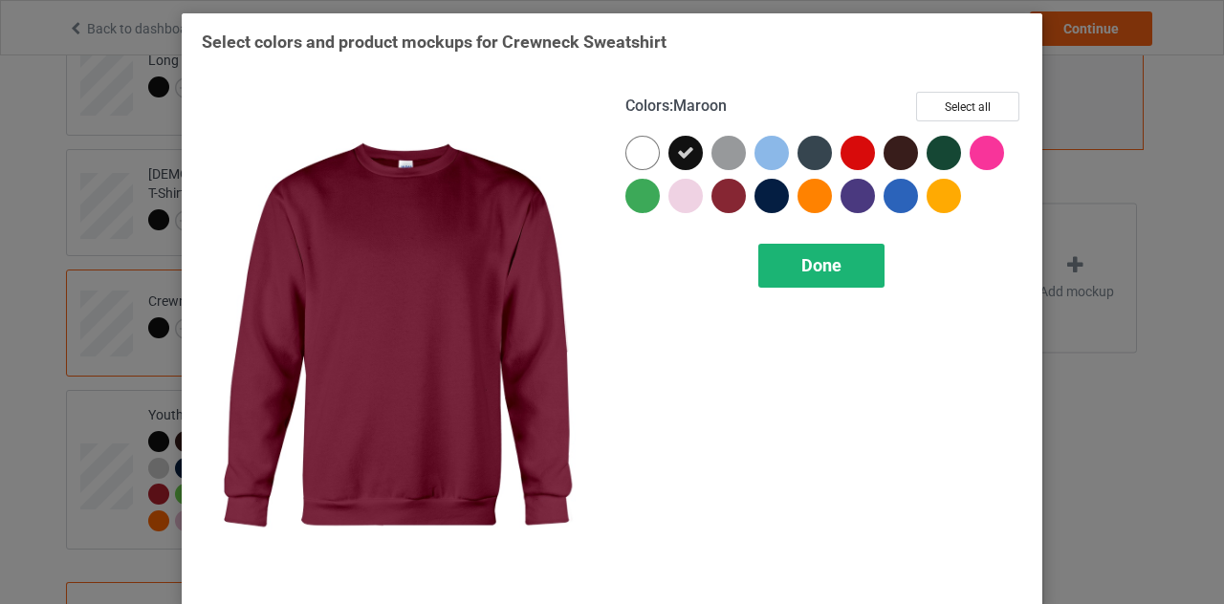
click at [814, 258] on span "Done" at bounding box center [821, 265] width 40 height 20
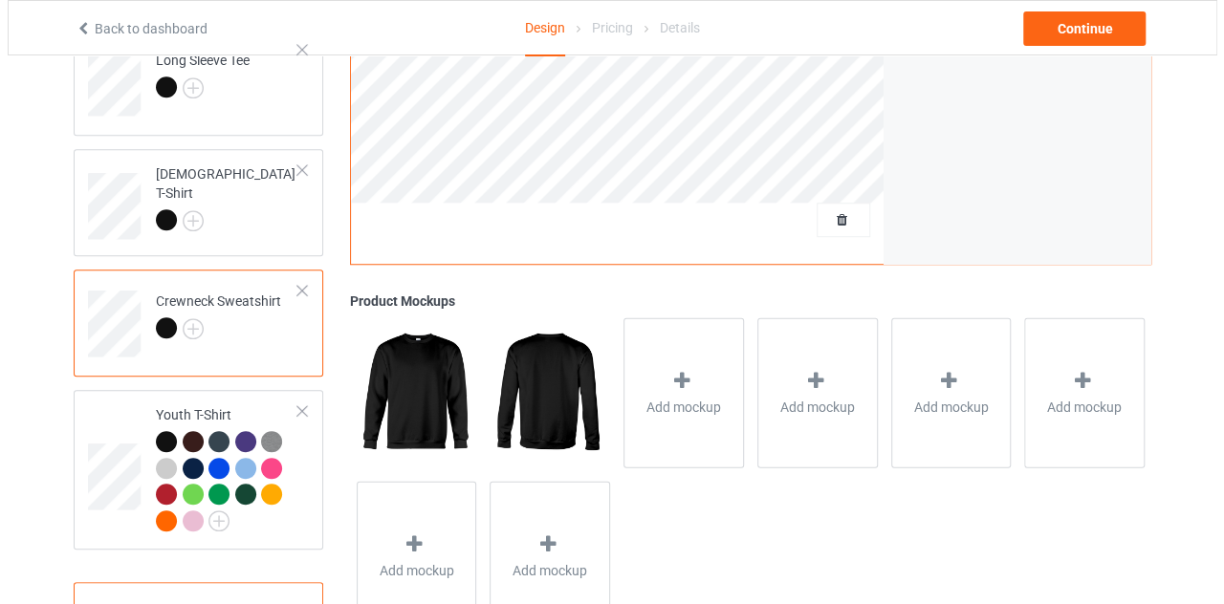
scroll to position [748, 0]
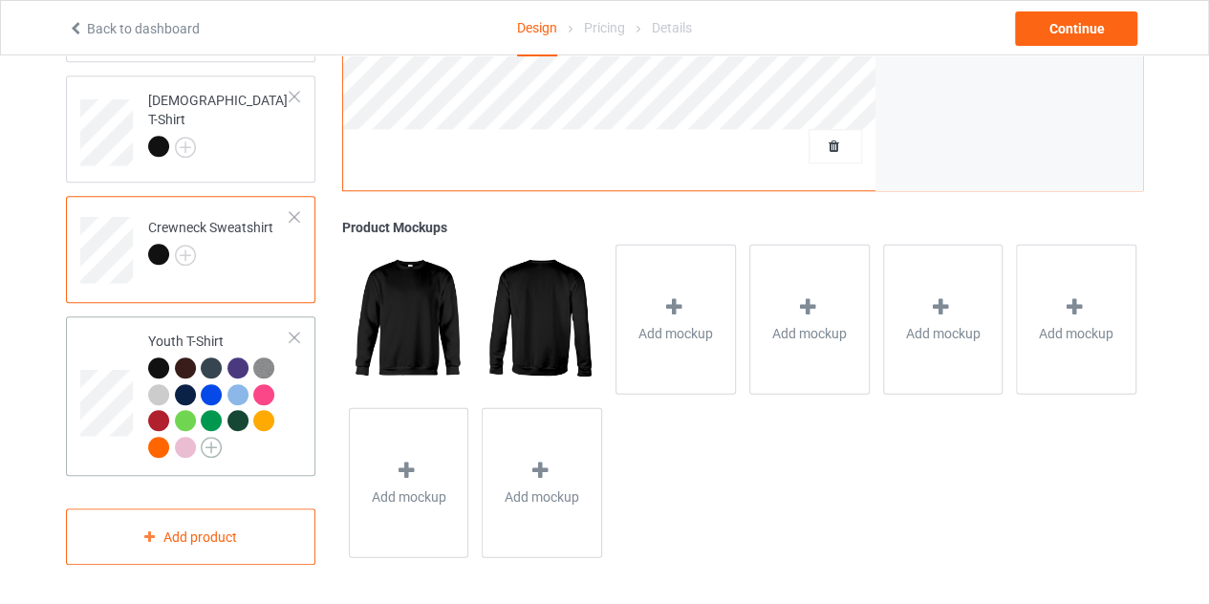
click at [212, 441] on img at bounding box center [211, 447] width 21 height 21
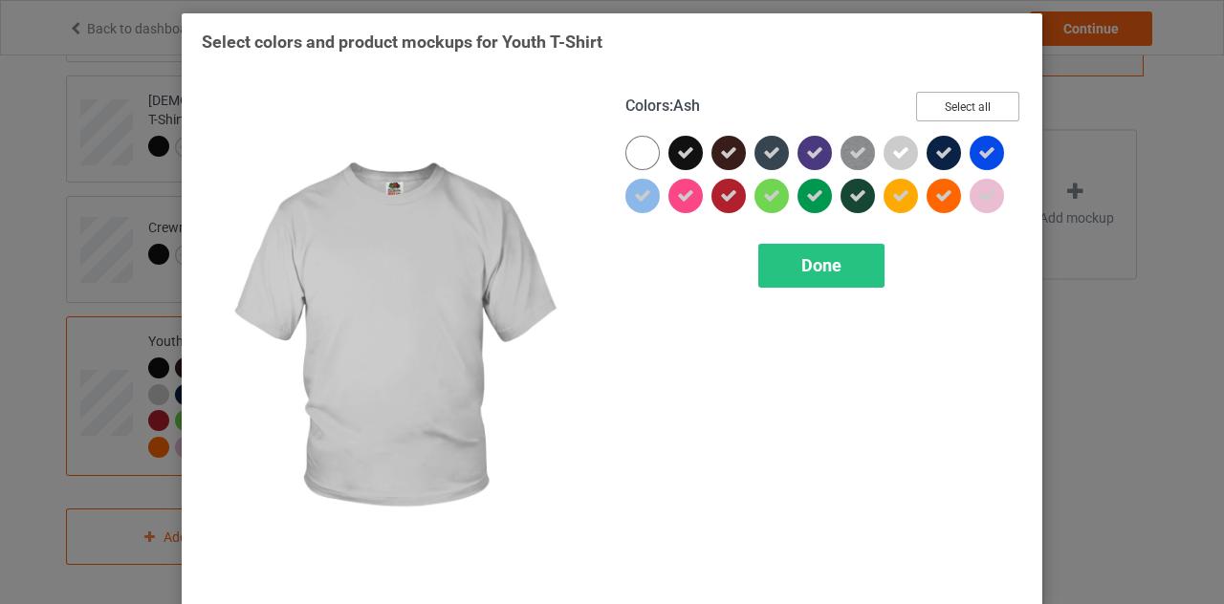
click at [922, 116] on button "Select all" at bounding box center [967, 107] width 103 height 30
click at [922, 116] on button "Reset to Default" at bounding box center [950, 107] width 139 height 30
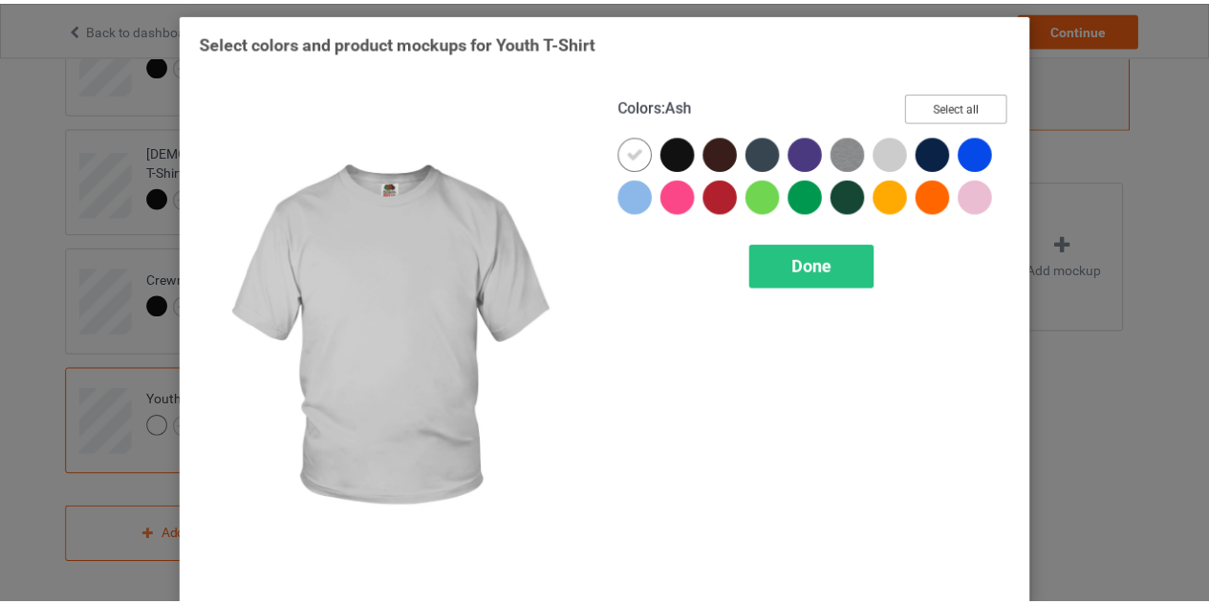
scroll to position [696, 0]
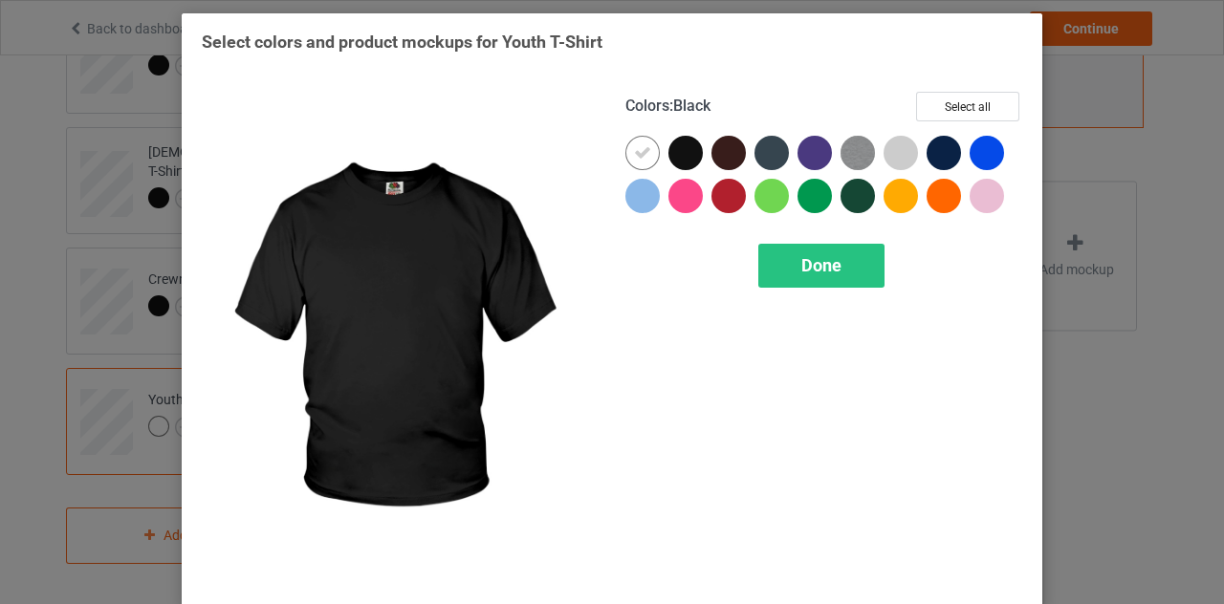
click at [685, 158] on div at bounding box center [685, 153] width 34 height 34
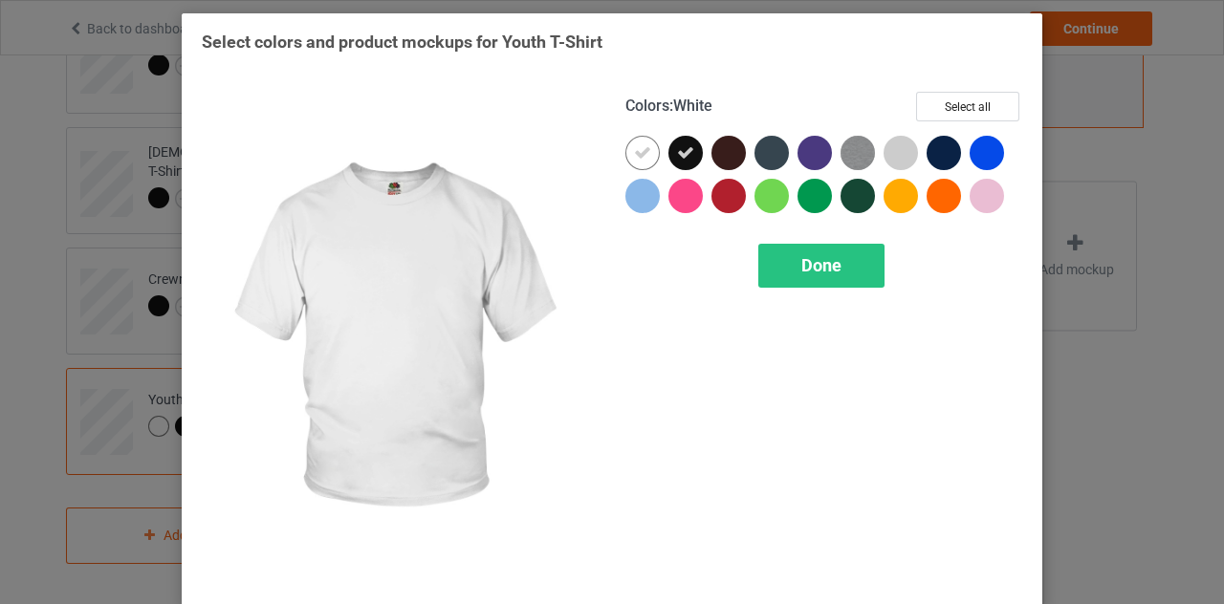
click at [636, 154] on icon at bounding box center [642, 152] width 17 height 17
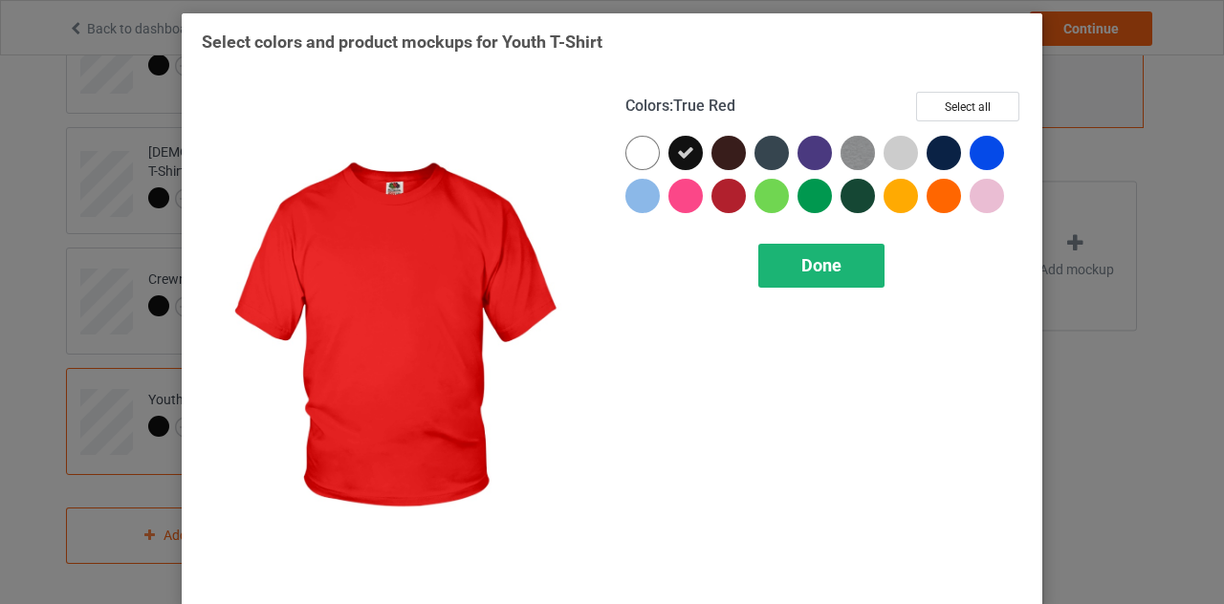
click at [815, 265] on span "Done" at bounding box center [821, 265] width 40 height 20
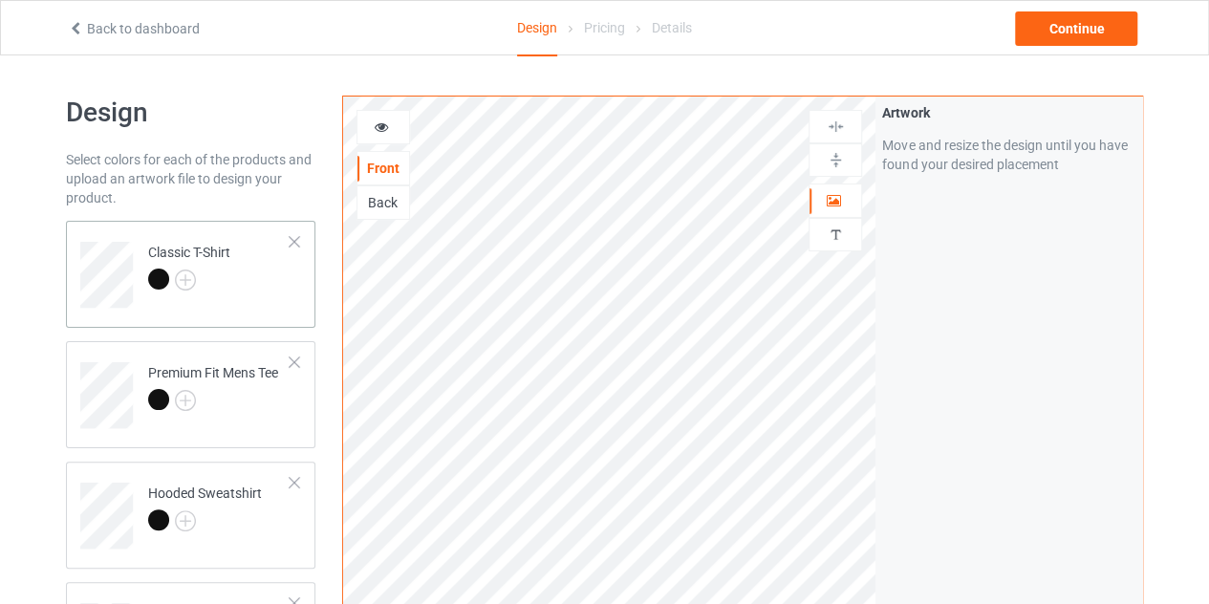
click at [230, 267] on div "Classic T-Shirt" at bounding box center [189, 266] width 82 height 46
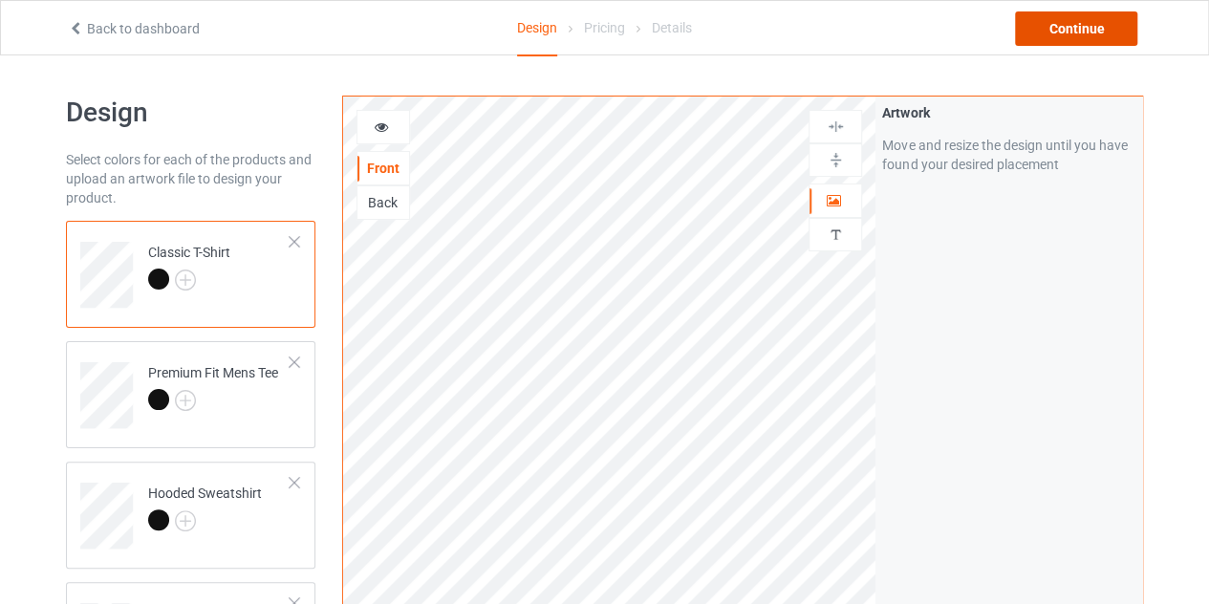
click at [1046, 34] on div "Continue" at bounding box center [1076, 28] width 122 height 34
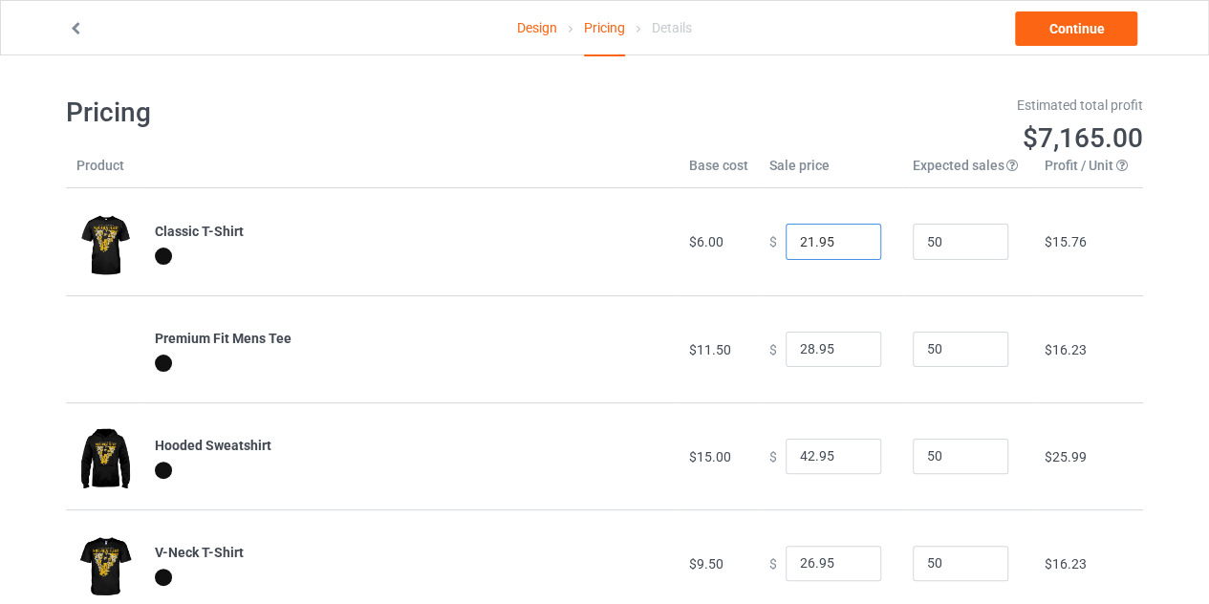
click at [846, 248] on input "21.95" at bounding box center [834, 242] width 96 height 36
click at [846, 248] on input "20.95" at bounding box center [834, 242] width 96 height 36
click at [850, 238] on input "21.95" at bounding box center [834, 242] width 96 height 36
type input "22.95"
click at [850, 238] on input "22.95" at bounding box center [834, 242] width 96 height 36
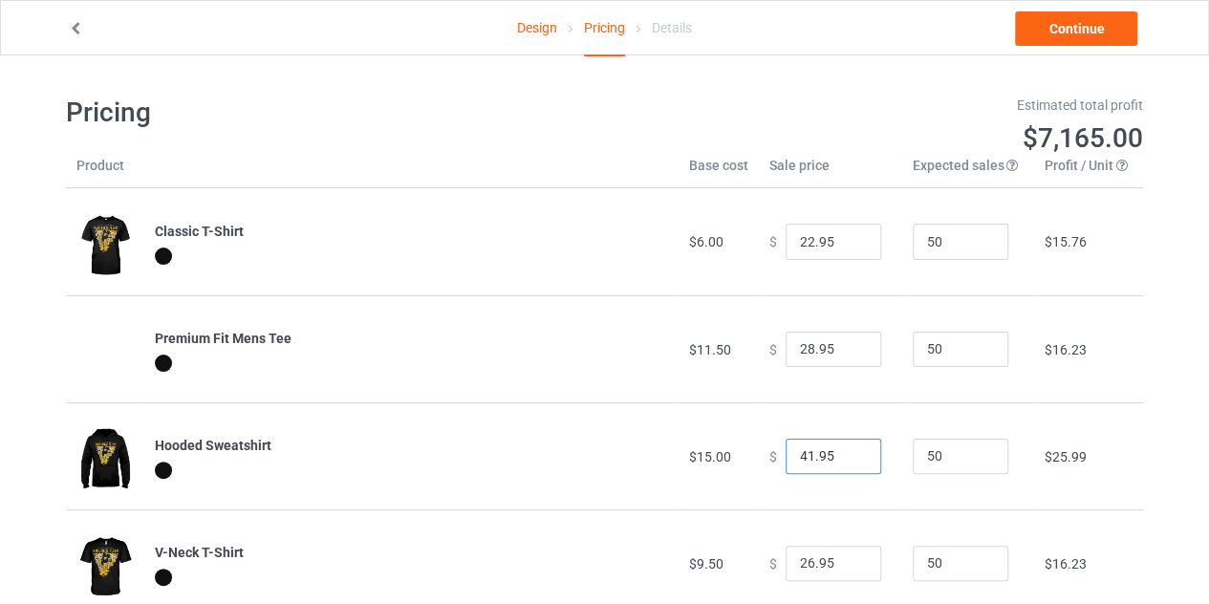
click at [847, 464] on input "41.95" at bounding box center [834, 457] width 96 height 36
click at [847, 464] on input "40.95" at bounding box center [834, 457] width 96 height 36
click at [847, 464] on input "39.95" at bounding box center [834, 457] width 96 height 36
click at [847, 464] on input "38.95" at bounding box center [834, 457] width 96 height 36
click at [847, 464] on input "37.95" at bounding box center [834, 457] width 96 height 36
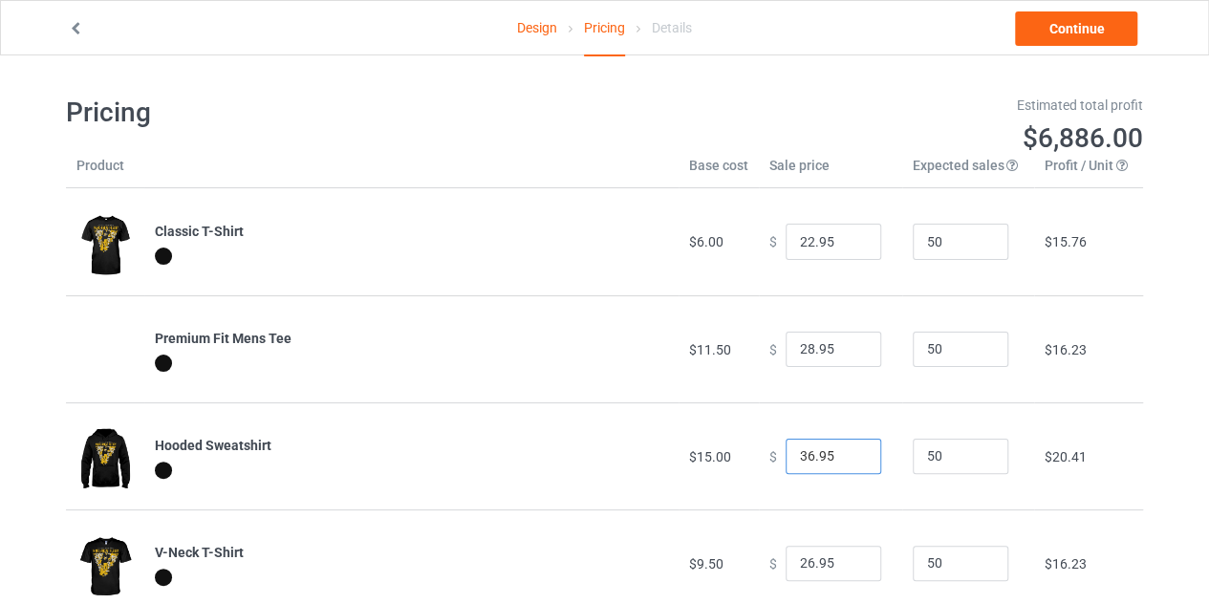
type input "36.95"
click at [847, 464] on input "36.95" at bounding box center [834, 457] width 96 height 36
click at [1089, 22] on link "Continue" at bounding box center [1076, 28] width 122 height 34
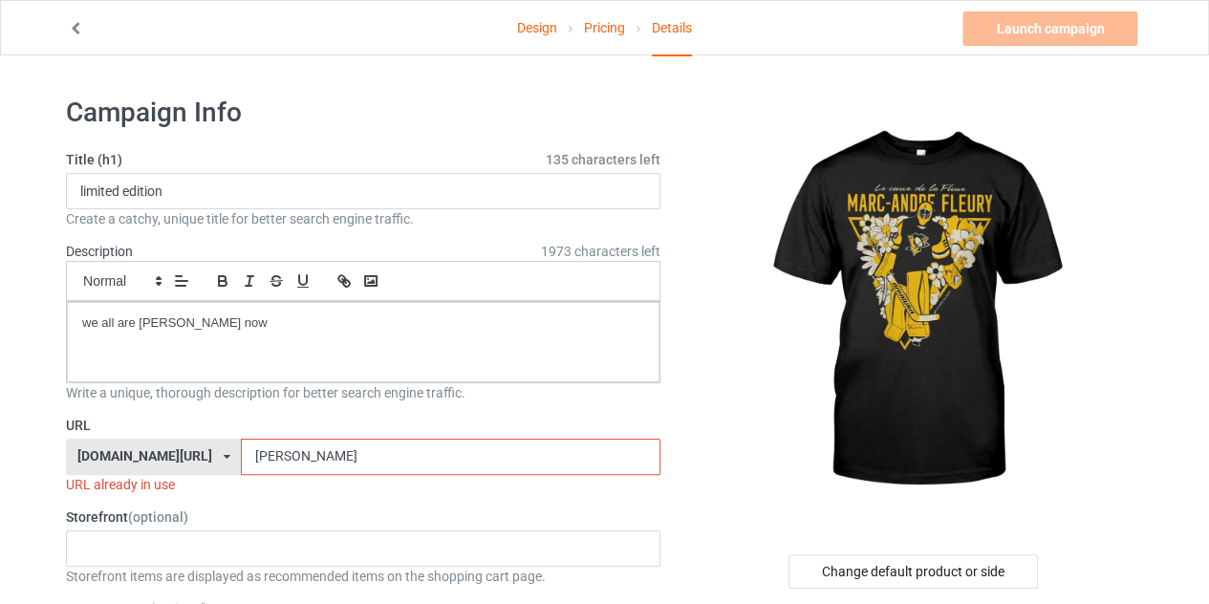
click at [362, 454] on input "[PERSON_NAME]" at bounding box center [450, 457] width 419 height 36
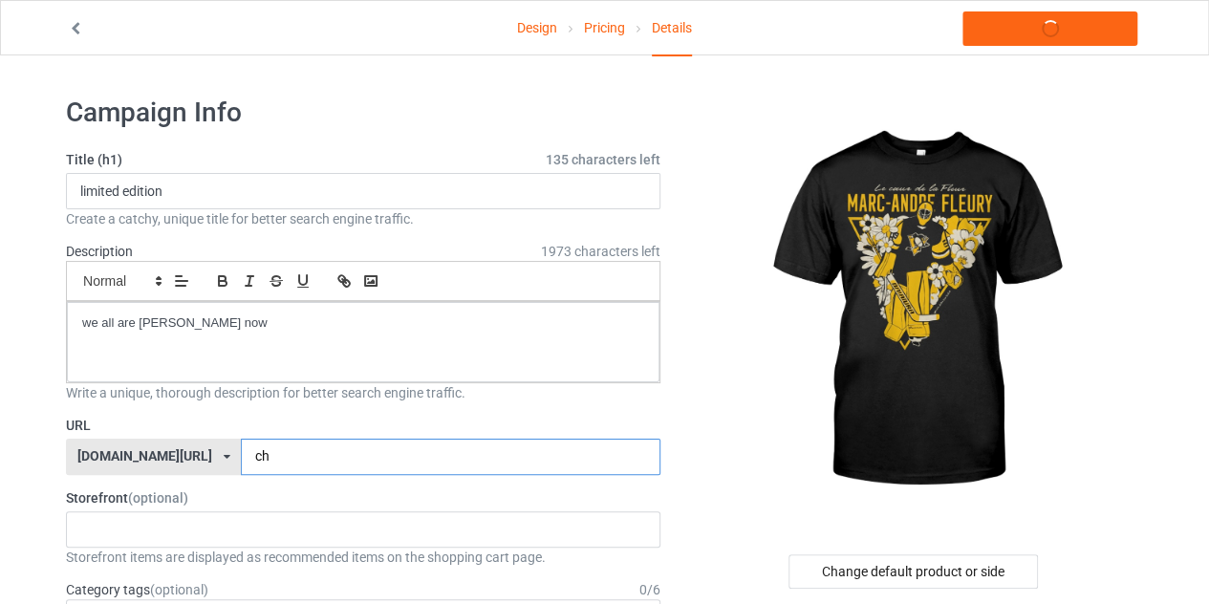
type input "c"
type input "hhdyt"
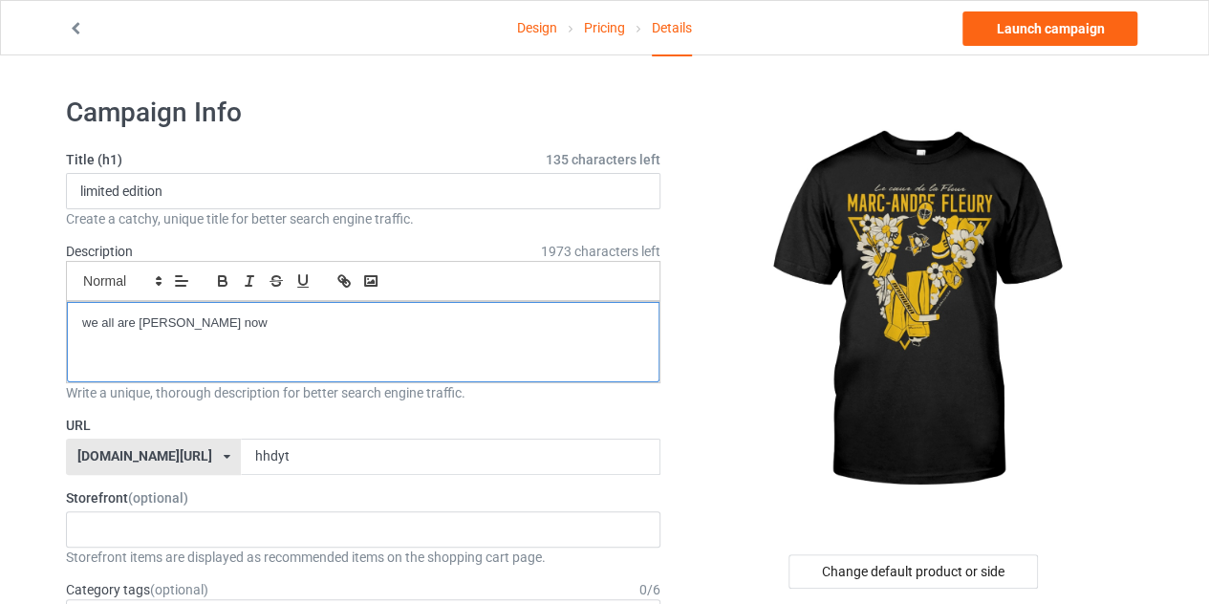
click at [250, 315] on p "we all are [PERSON_NAME] now" at bounding box center [363, 324] width 562 height 18
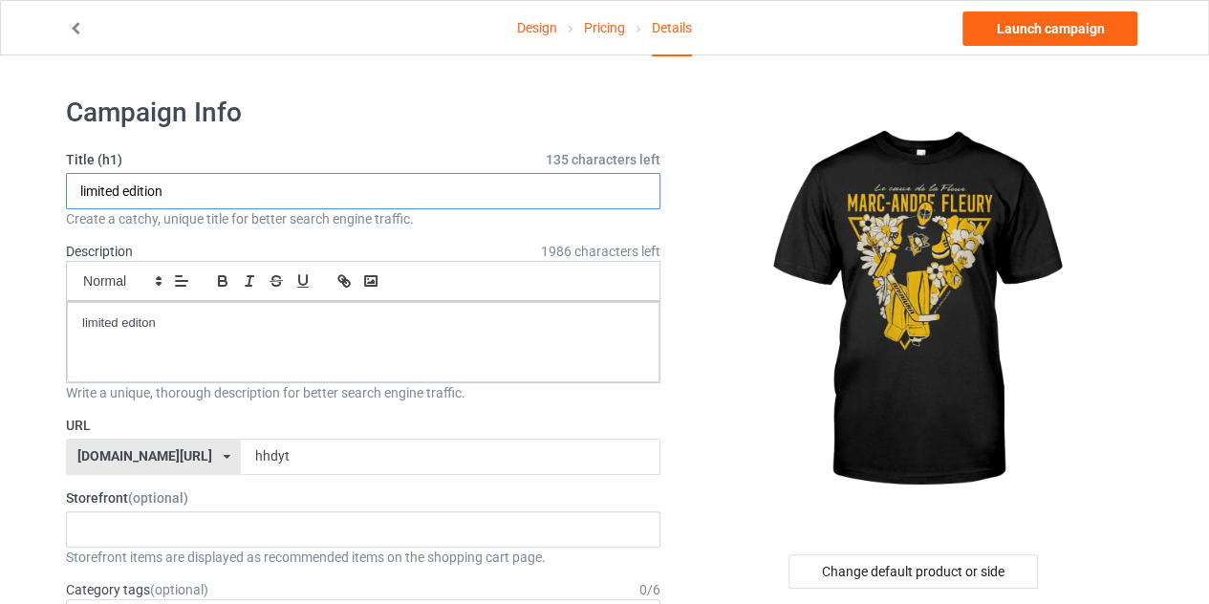
click at [178, 188] on input "limited edition" at bounding box center [363, 191] width 595 height 36
click at [513, 164] on label "Title (h1) 135 characters left" at bounding box center [363, 159] width 595 height 19
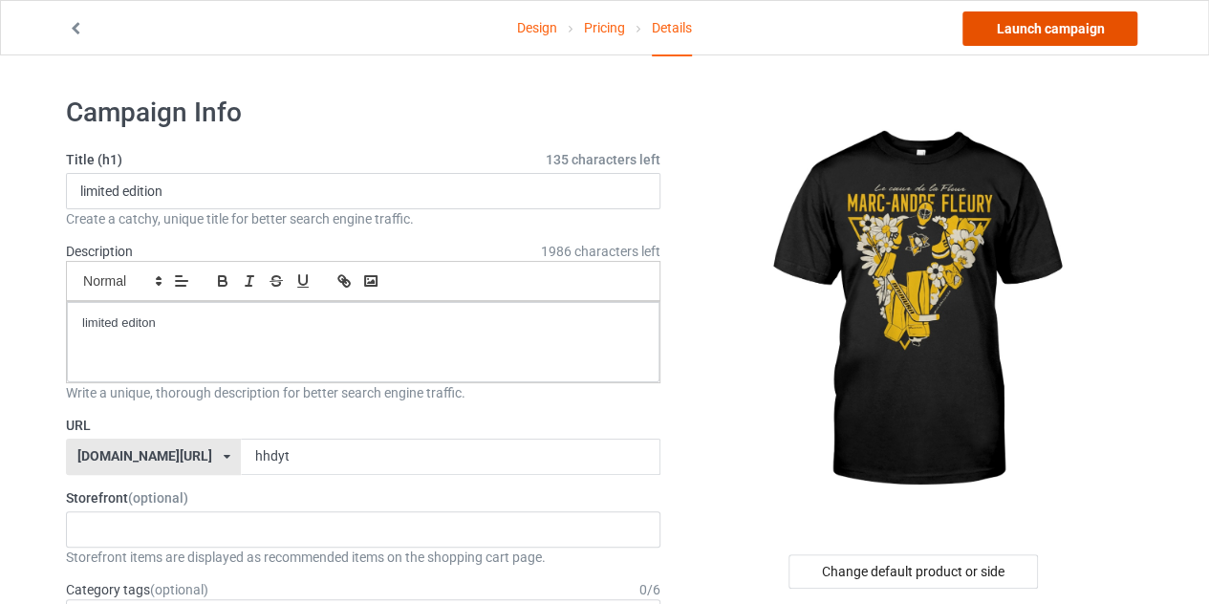
click at [1050, 44] on link "Launch campaign" at bounding box center [1050, 28] width 175 height 34
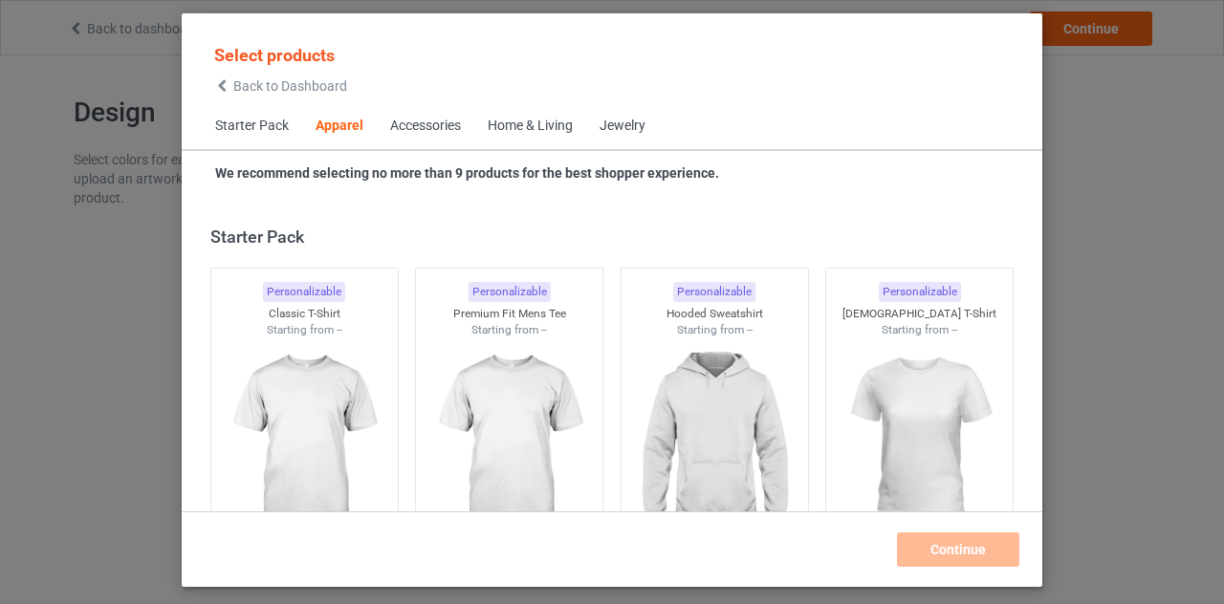
scroll to position [712, 0]
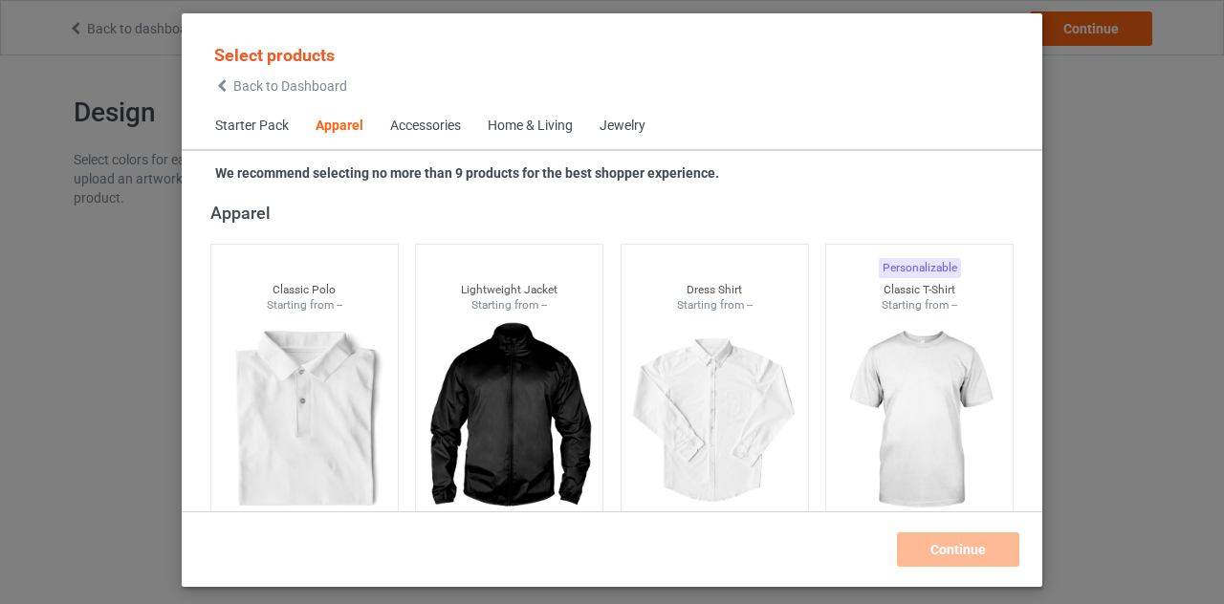
click at [228, 86] on icon at bounding box center [222, 85] width 16 height 13
